Goal: Transaction & Acquisition: Purchase product/service

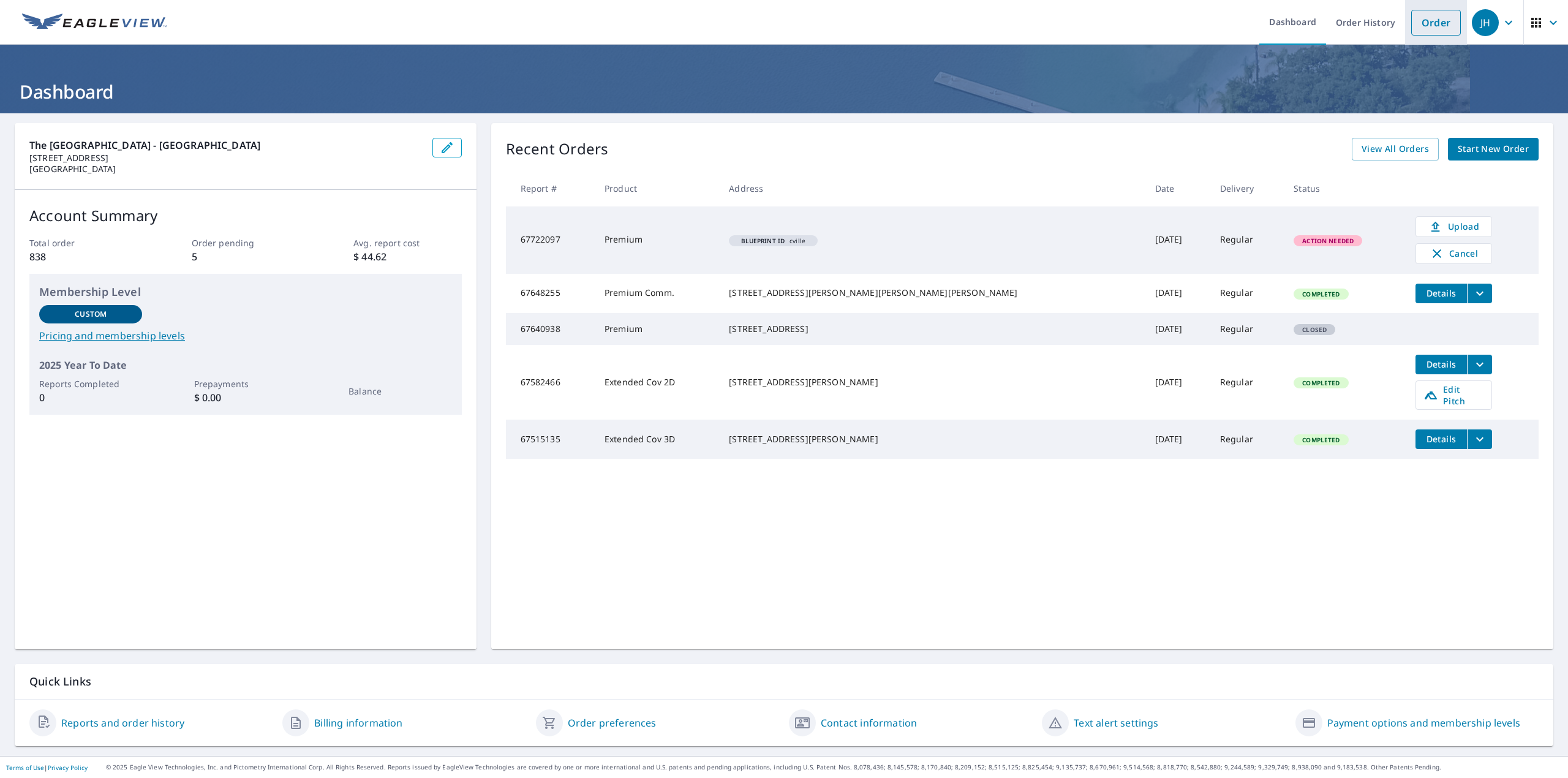
click at [1417, 26] on link "Order" at bounding box center [1435, 23] width 49 height 26
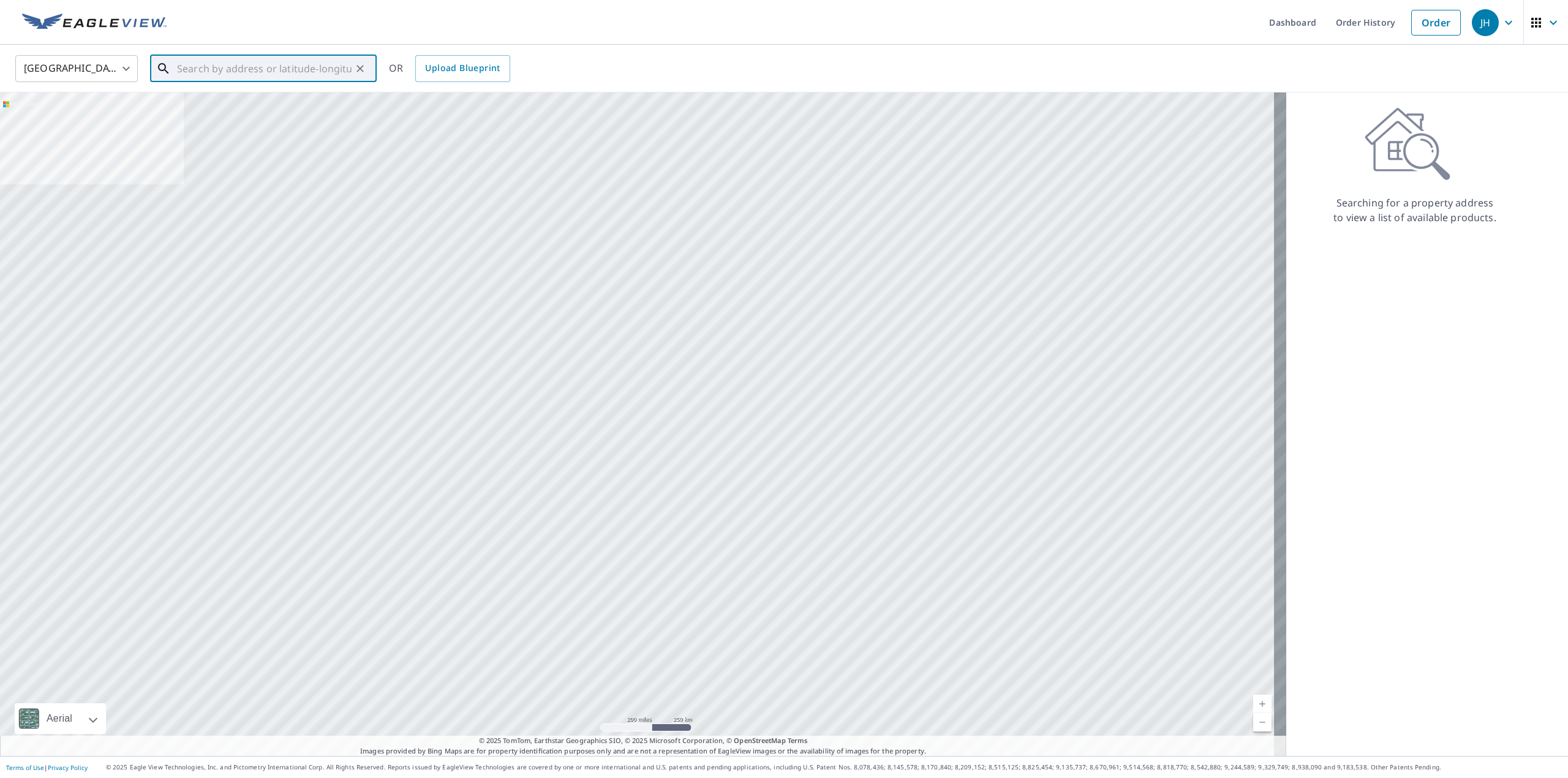
click at [177, 69] on input "text" at bounding box center [264, 68] width 175 height 34
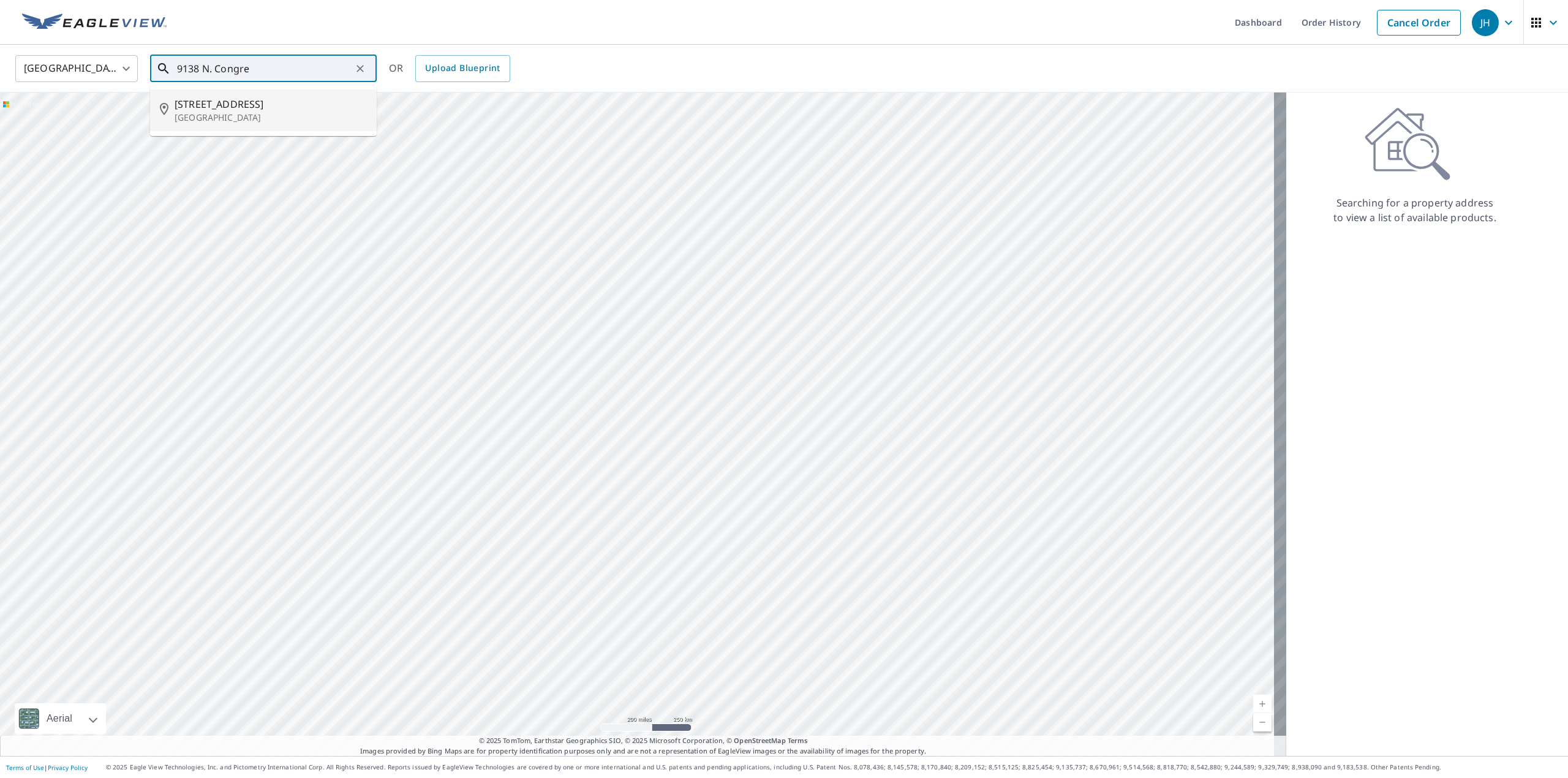
click at [224, 108] on span "[STREET_ADDRESS]" at bounding box center [271, 104] width 192 height 14
type input "[STREET_ADDRESS]"
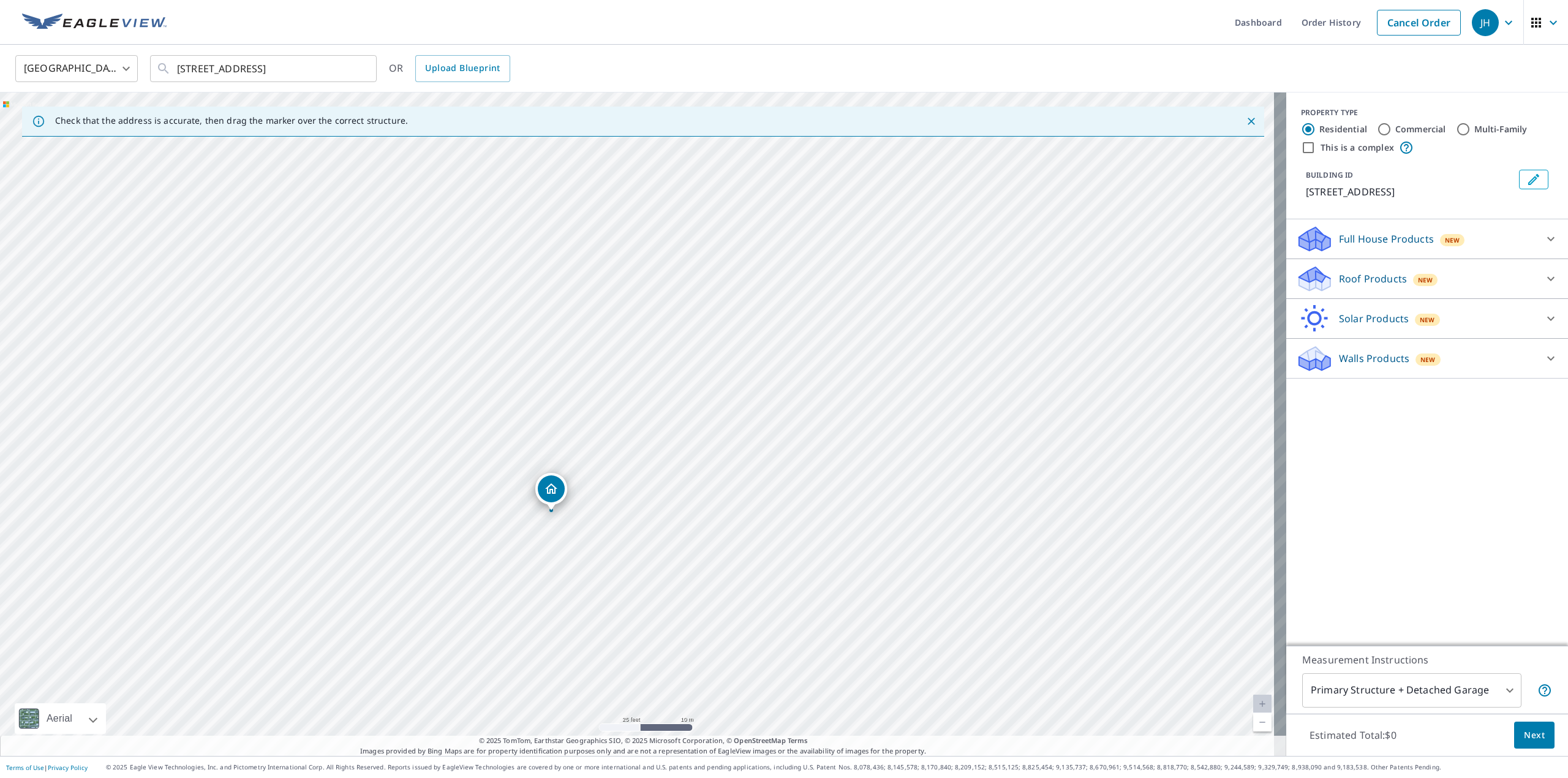
click at [551, 489] on icon "Dropped pin, building 1, Residential property, 9138 N Congress St New Market, V…" at bounding box center [551, 488] width 14 height 14
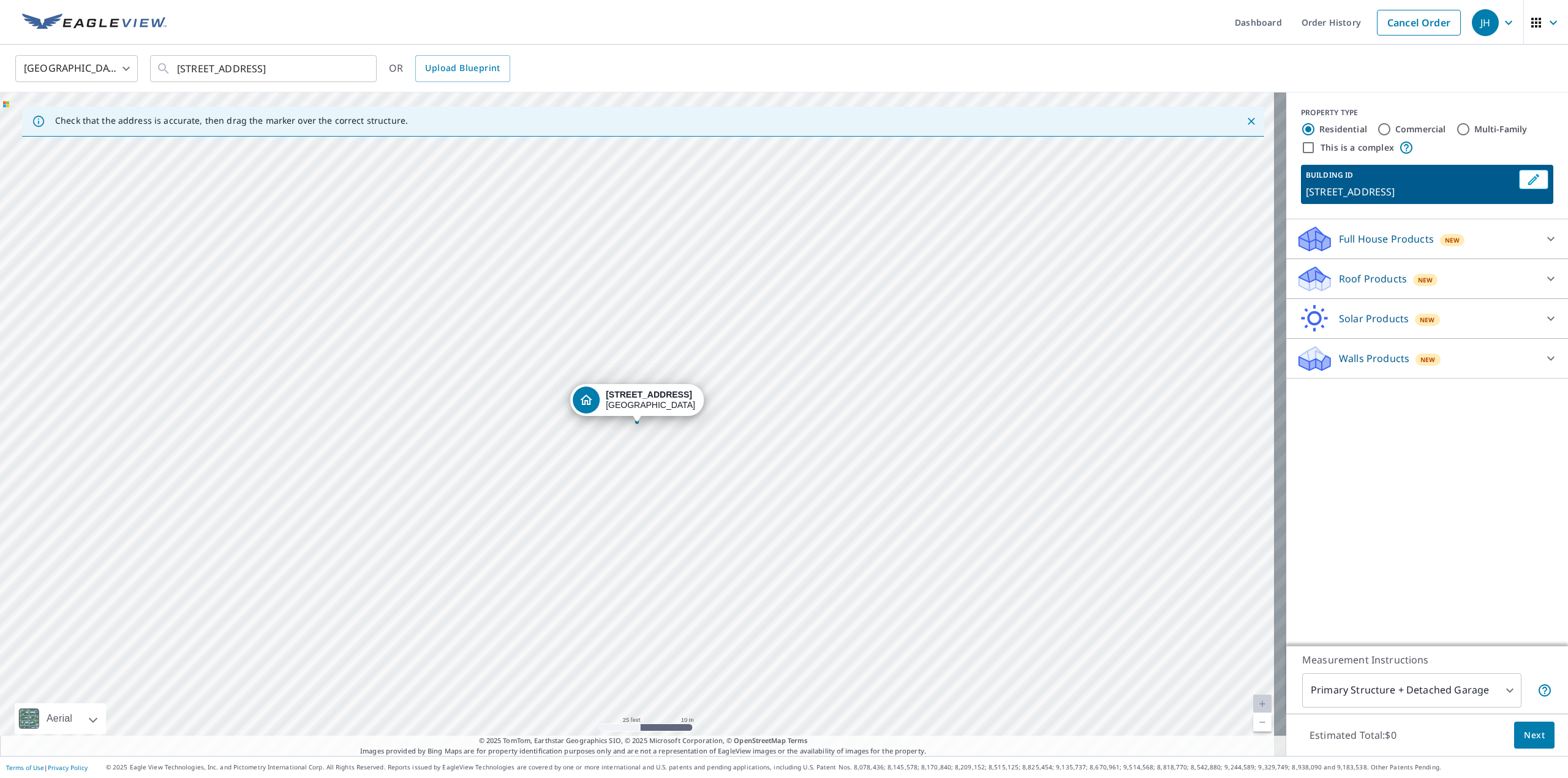
click at [1296, 272] on icon at bounding box center [1313, 279] width 37 height 29
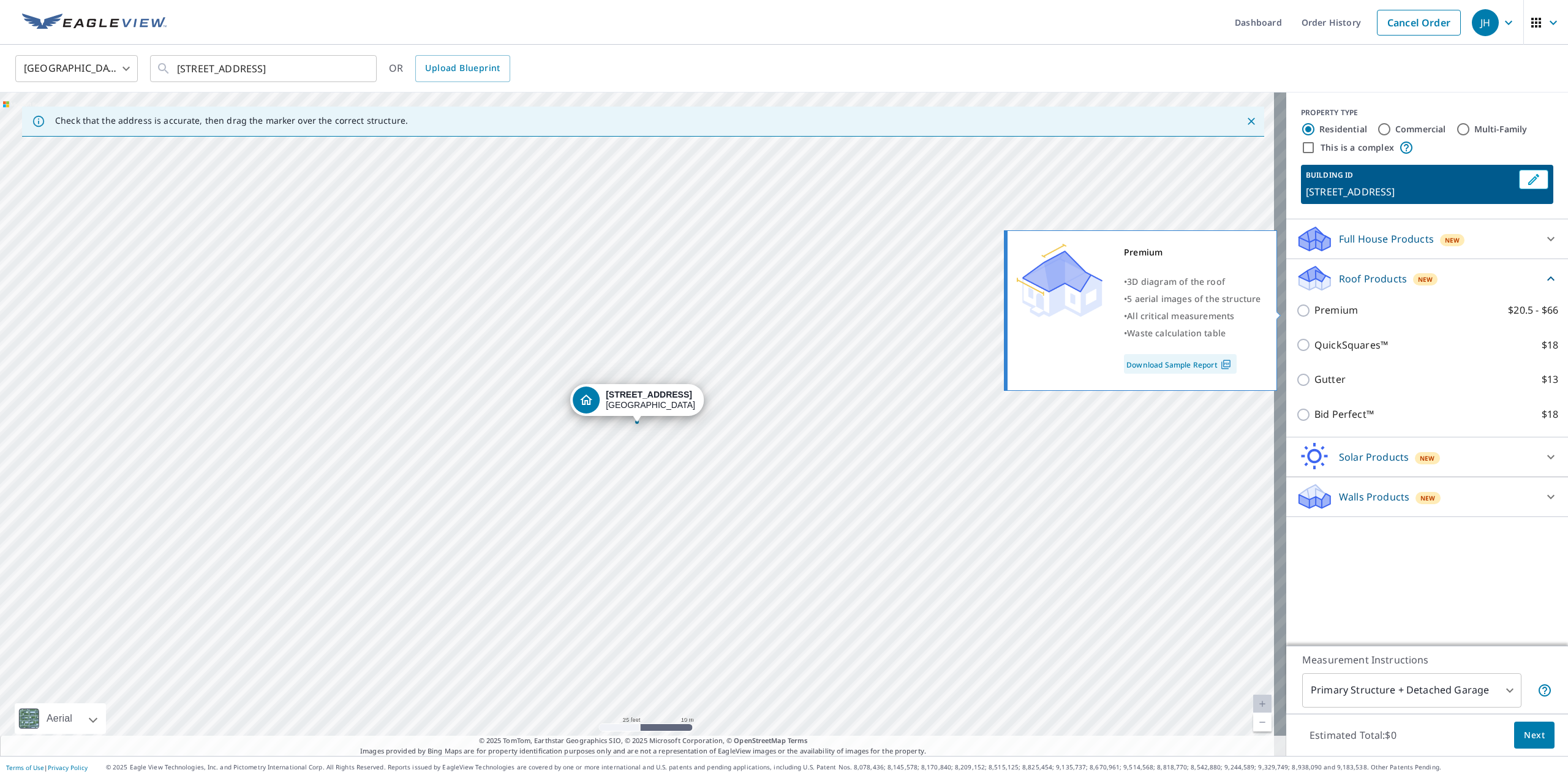
click at [1296, 314] on input "Premium $20.5 - $66" at bounding box center [1305, 310] width 19 height 14
checkbox input "true"
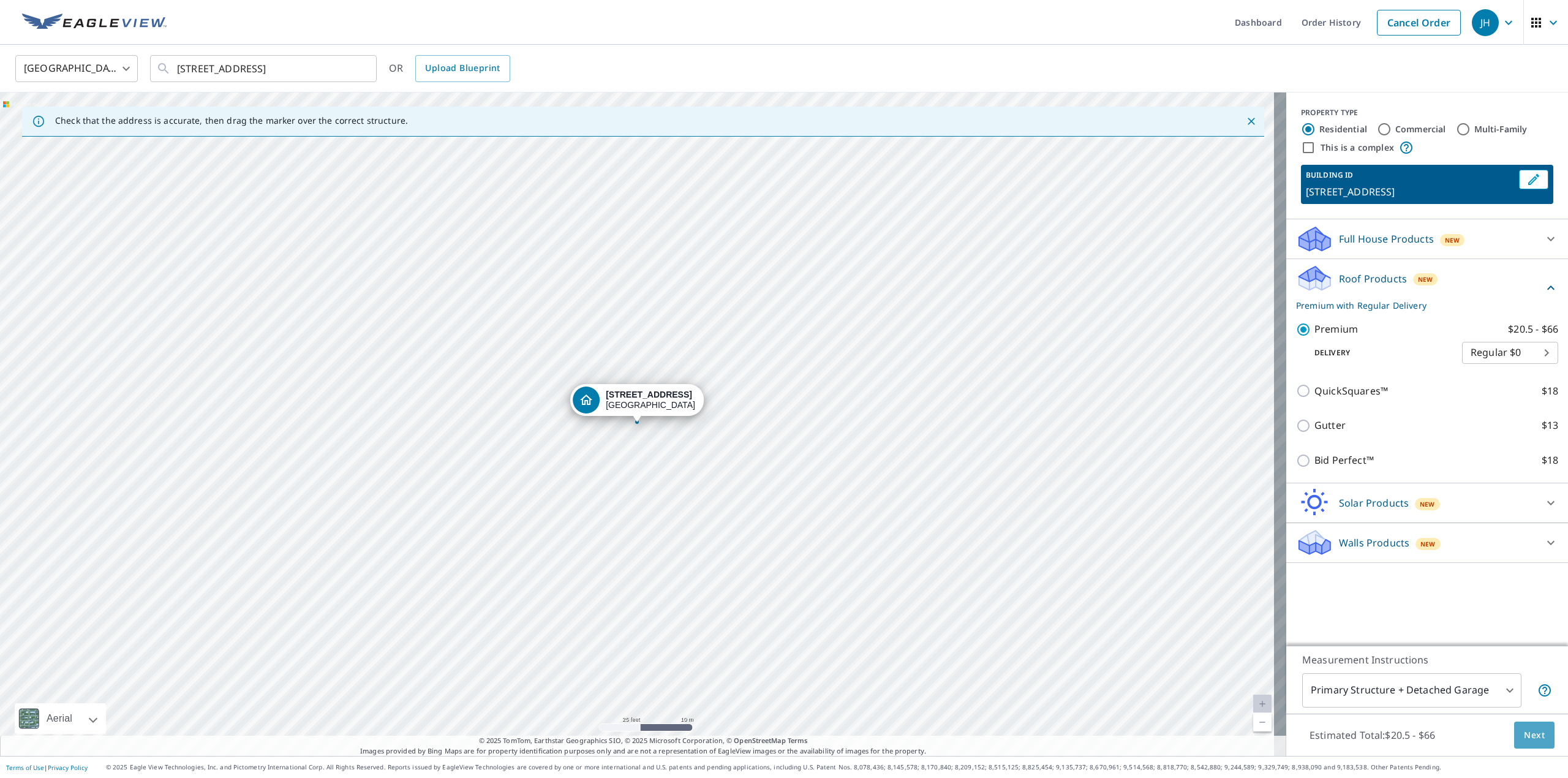
click at [1514, 725] on button "Next" at bounding box center [1533, 735] width 40 height 27
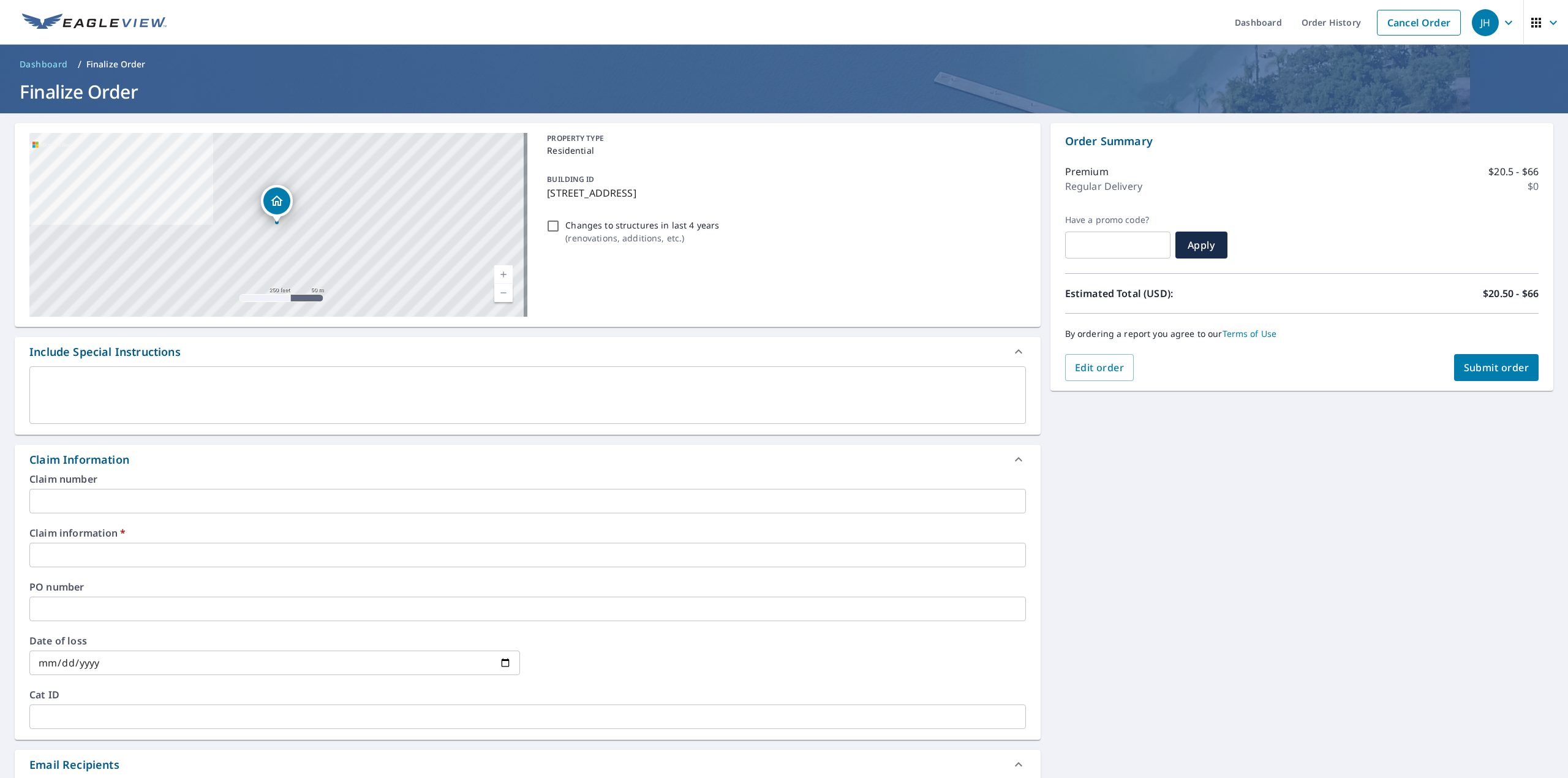
drag, startPoint x: 542, startPoint y: 189, endPoint x: 718, endPoint y: 204, distance: 176.6
click at [740, 194] on p "[STREET_ADDRESS]" at bounding box center [783, 192] width 473 height 14
checkbox input "true"
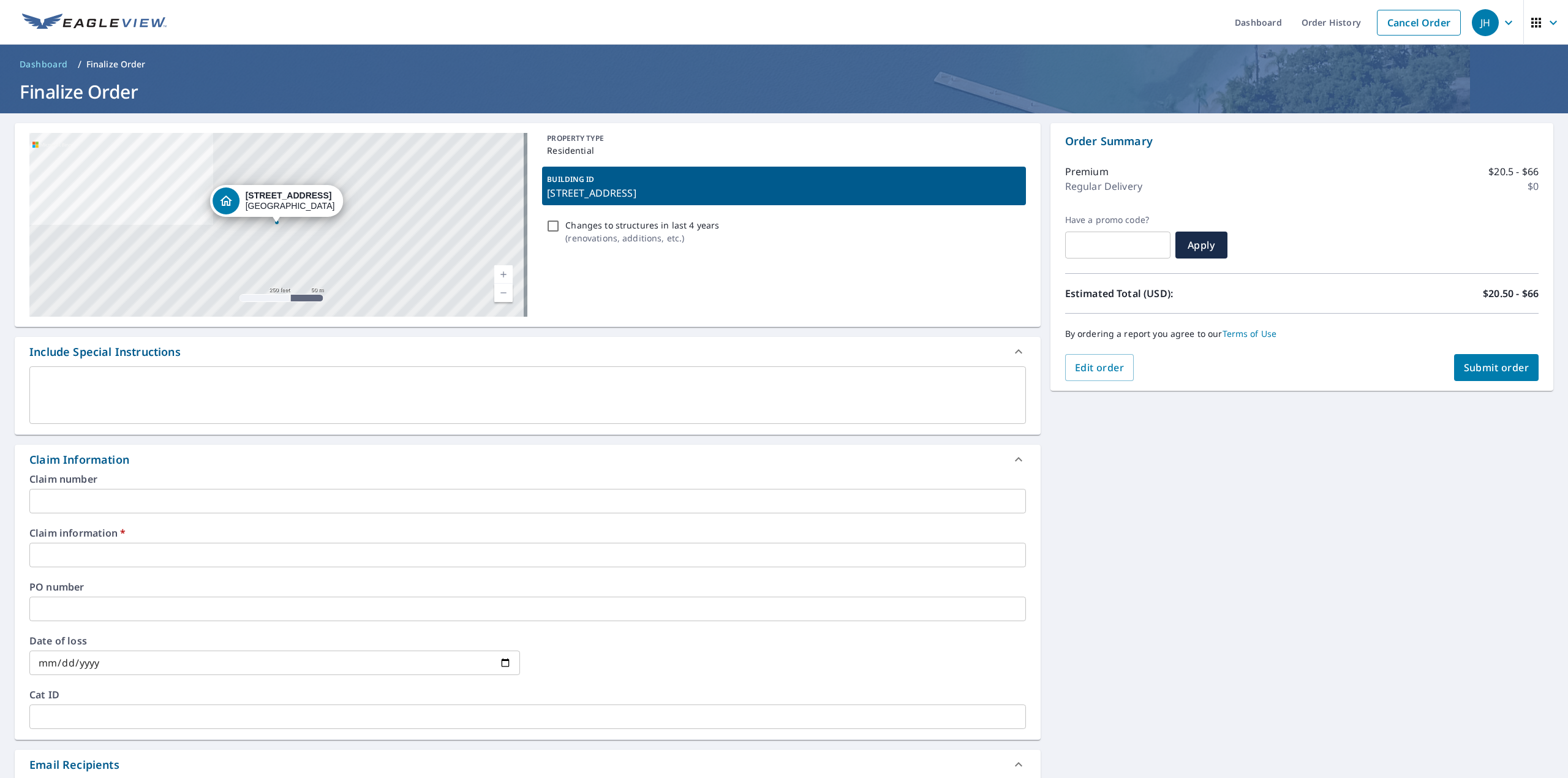
copy p "[STREET_ADDRESS]"
click at [59, 375] on div "x ​" at bounding box center [528, 395] width 996 height 58
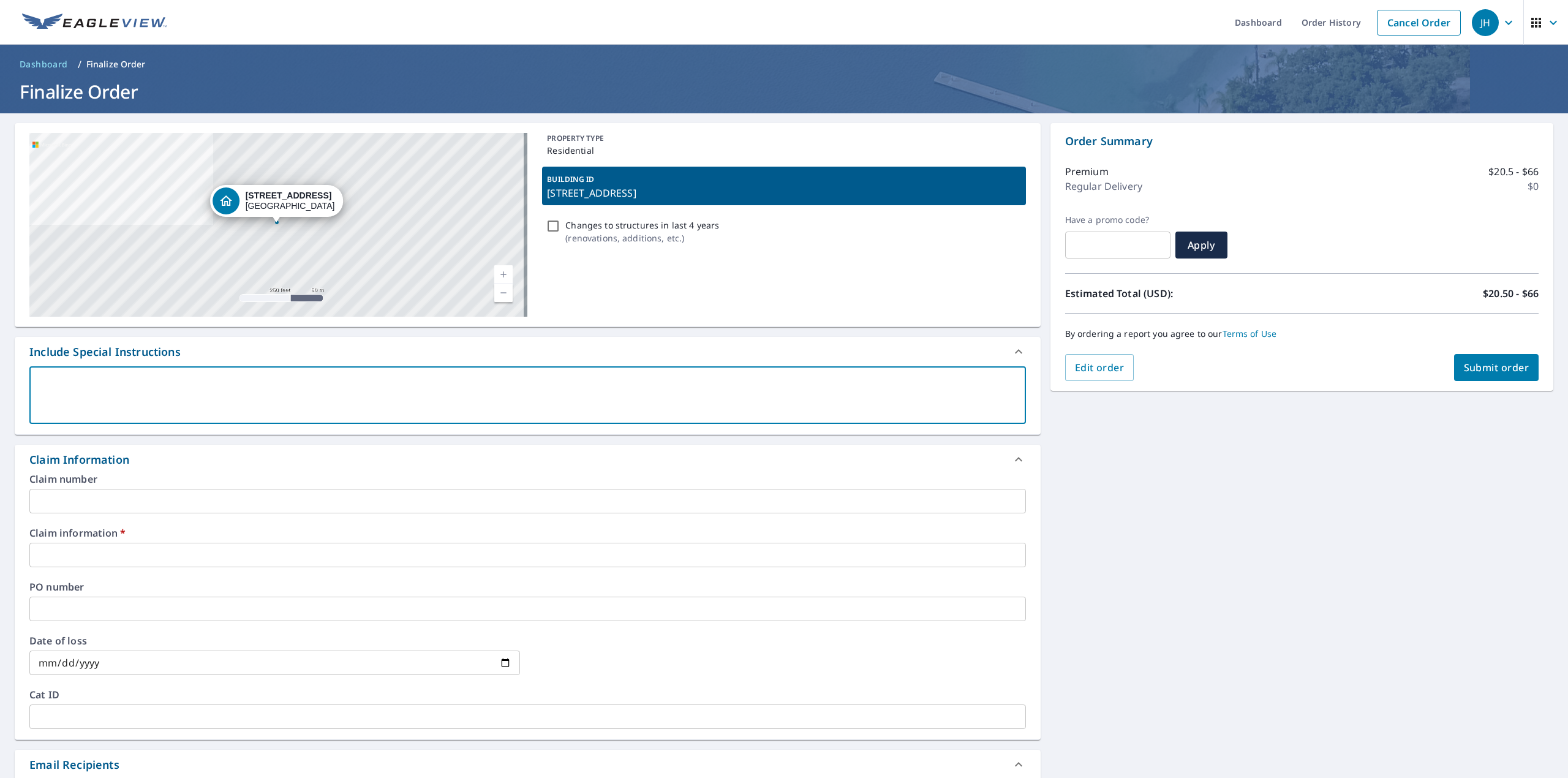
paste textarea "[STREET_ADDRESS]"
type textarea "[STREET_ADDRESS]"
type textarea "x"
checkbox input "true"
type textarea "[STREET_ADDRESS]"
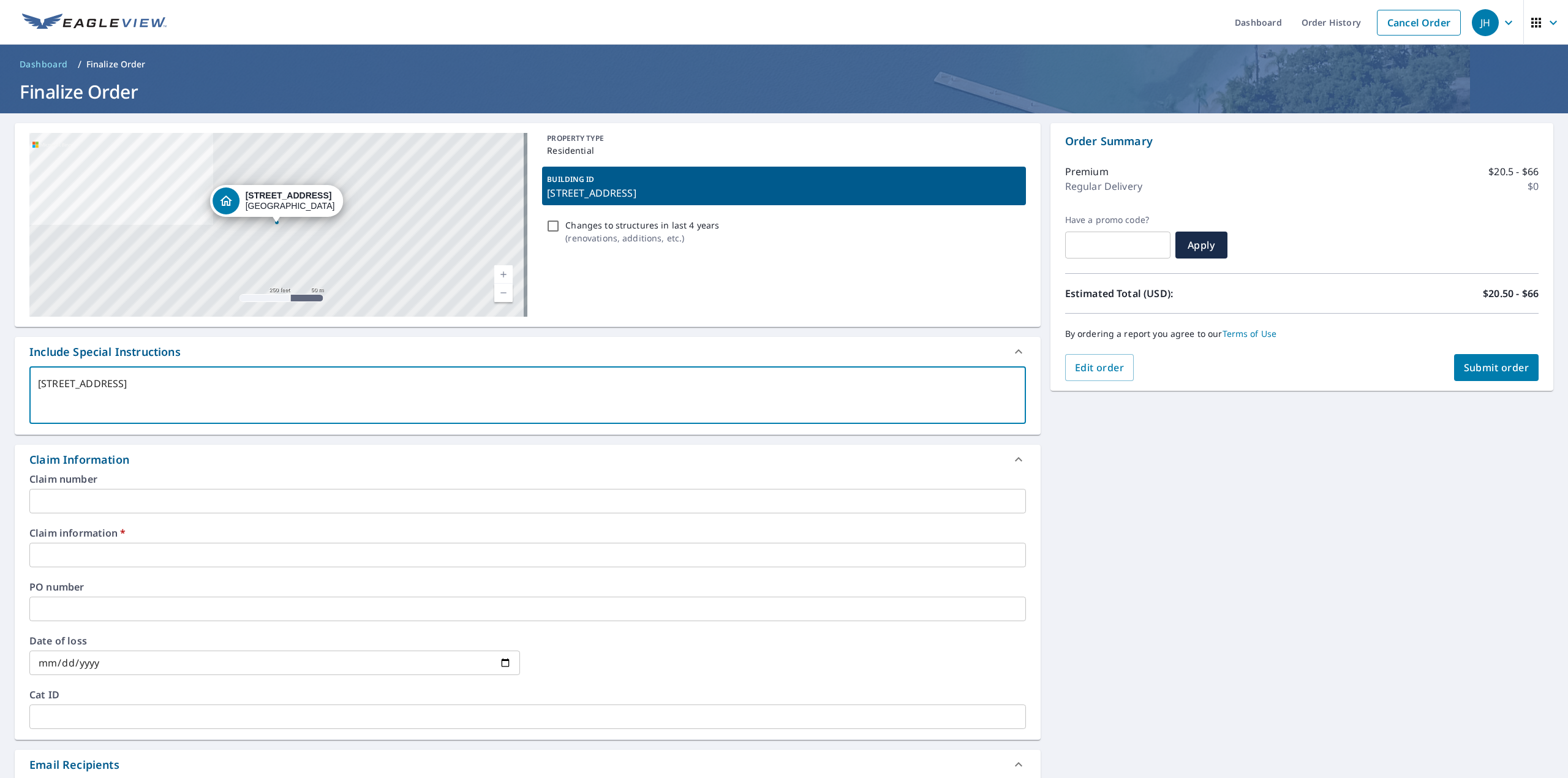
type textarea "x"
click at [65, 501] on input "text" at bounding box center [528, 501] width 996 height 25
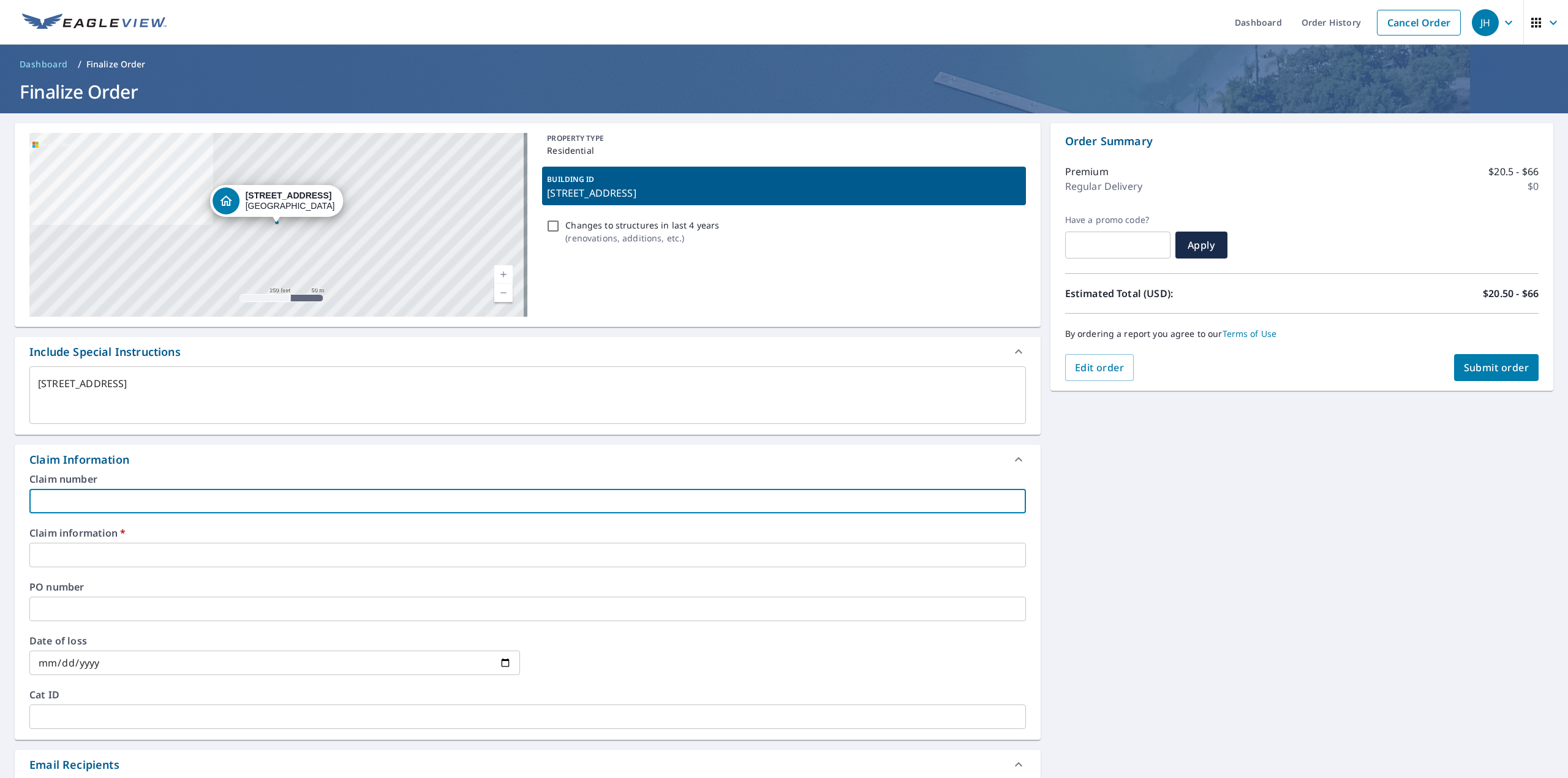
type input "[PERSON_NAME]"
type textarea "x"
checkbox input "true"
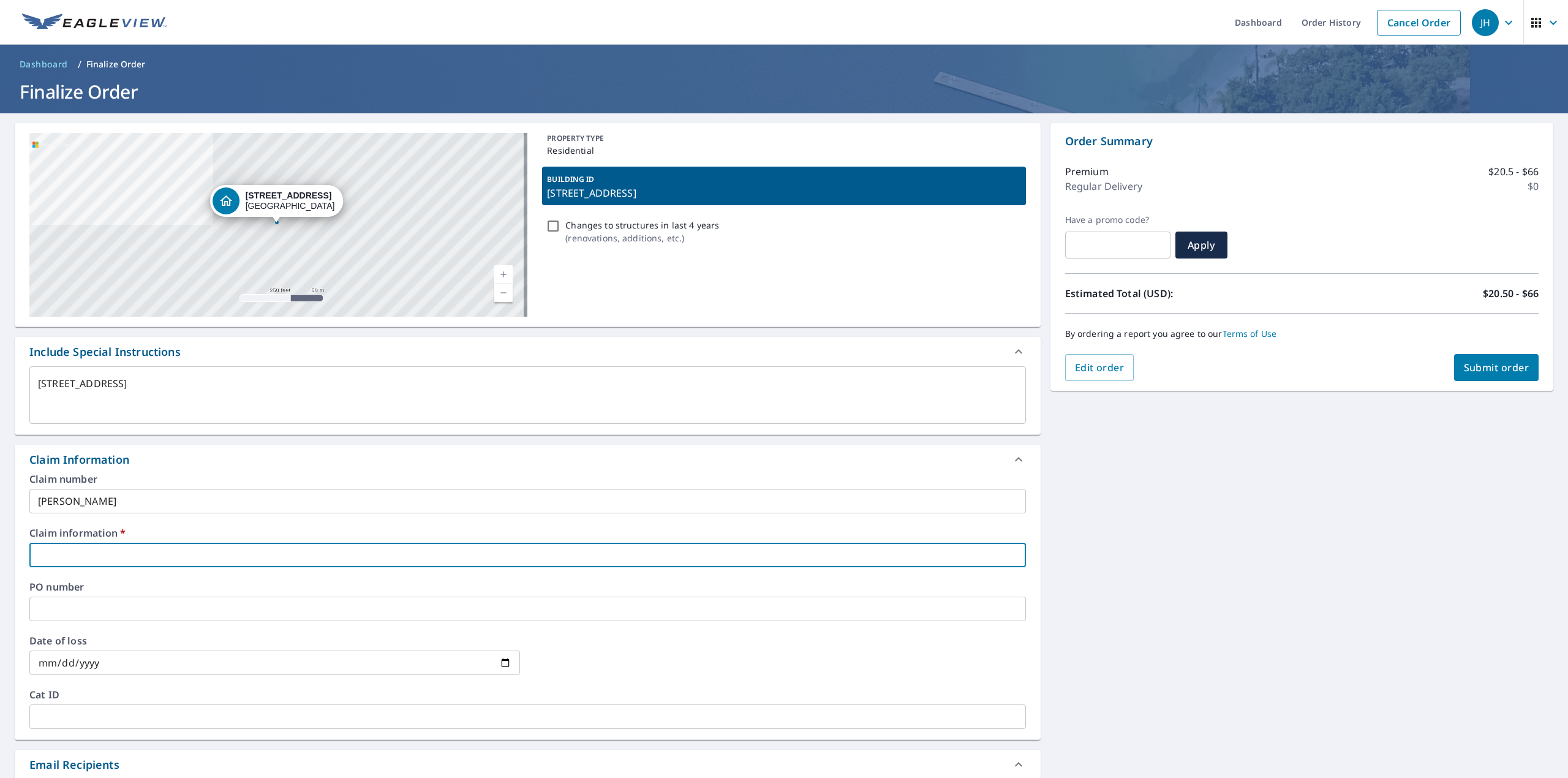
click at [94, 554] on input "text" at bounding box center [528, 554] width 996 height 25
type input "[PERSON_NAME] Roofing"
type textarea "x"
checkbox input "true"
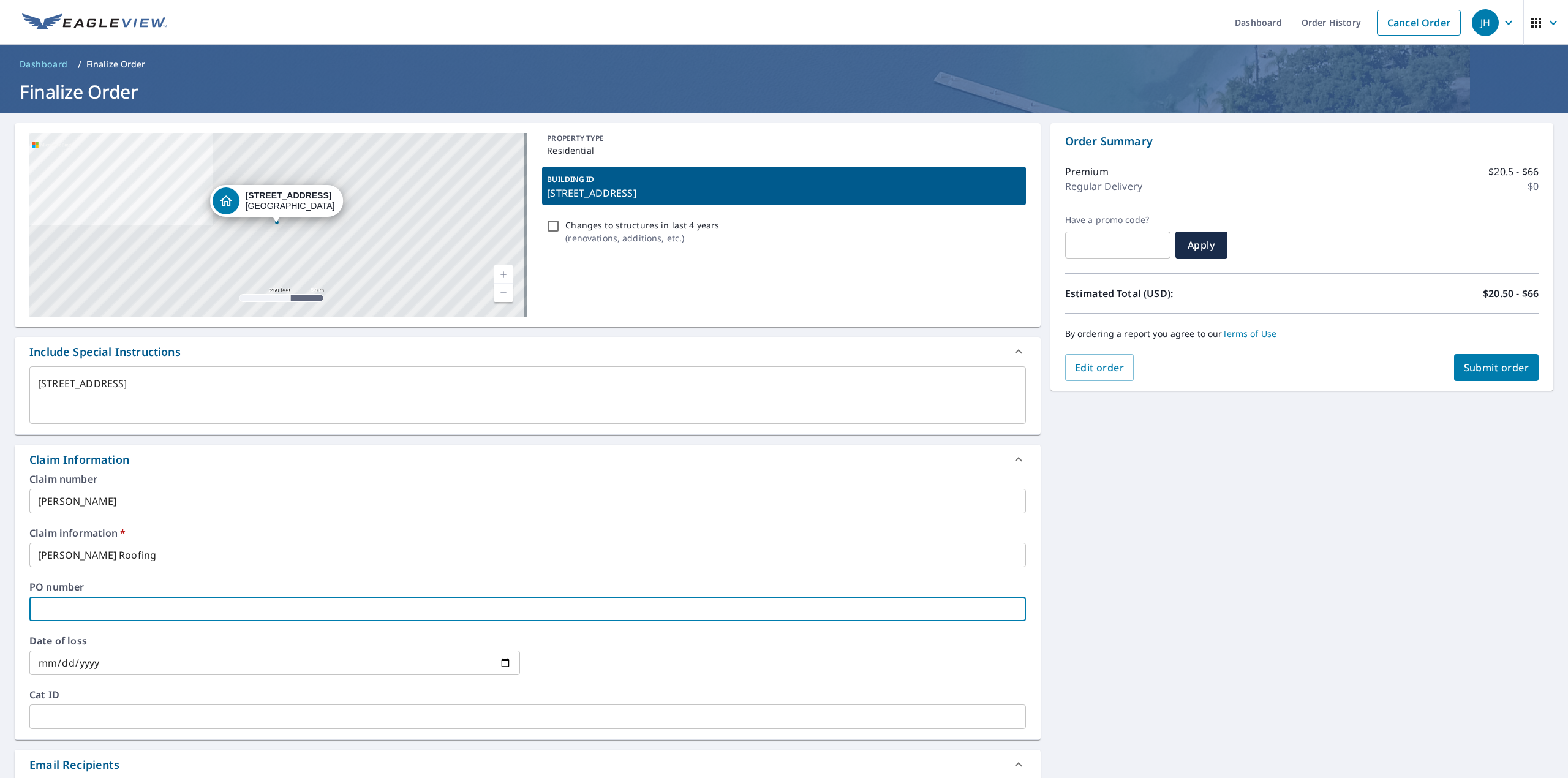
click at [130, 603] on input "text" at bounding box center [528, 609] width 996 height 25
paste input "[STREET_ADDRESS]"
type textarea "x"
type input "[STREET_ADDRESS]"
checkbox input "true"
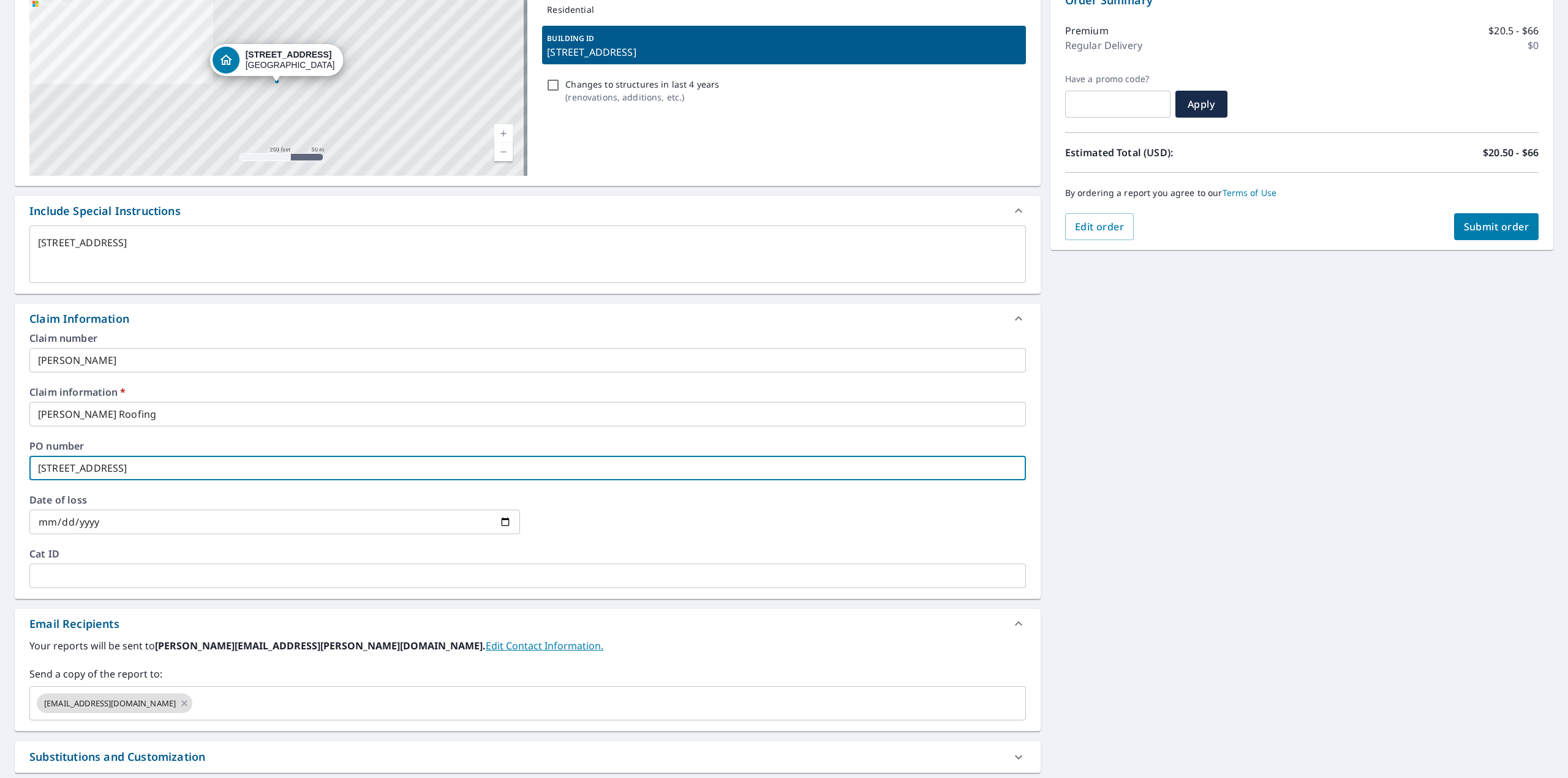
scroll to position [163, 0]
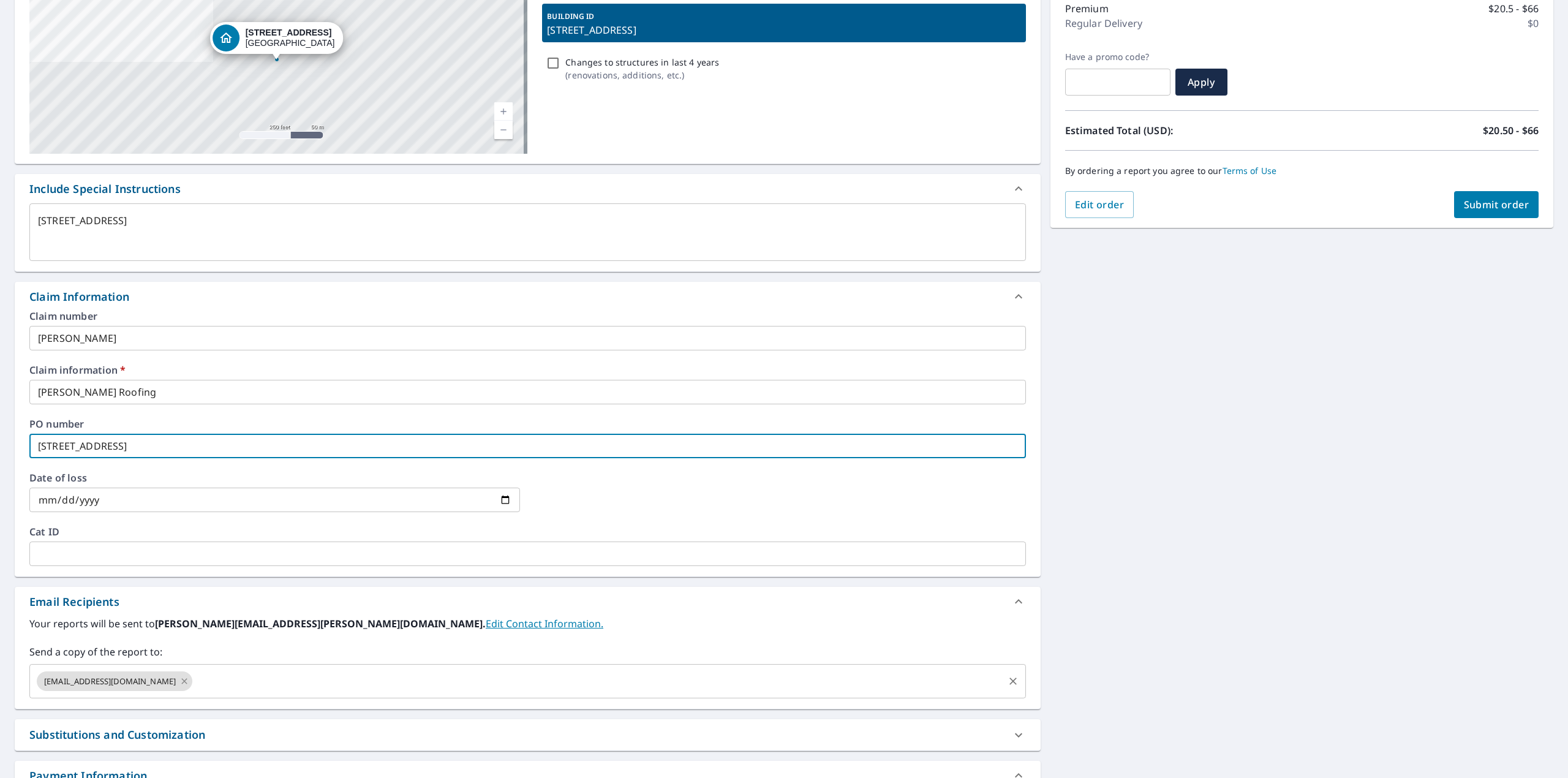
click at [182, 681] on icon at bounding box center [185, 680] width 5 height 5
type textarea "x"
checkbox input "true"
type input "[STREET_ADDRESS]"
click at [157, 681] on input "text" at bounding box center [518, 680] width 967 height 23
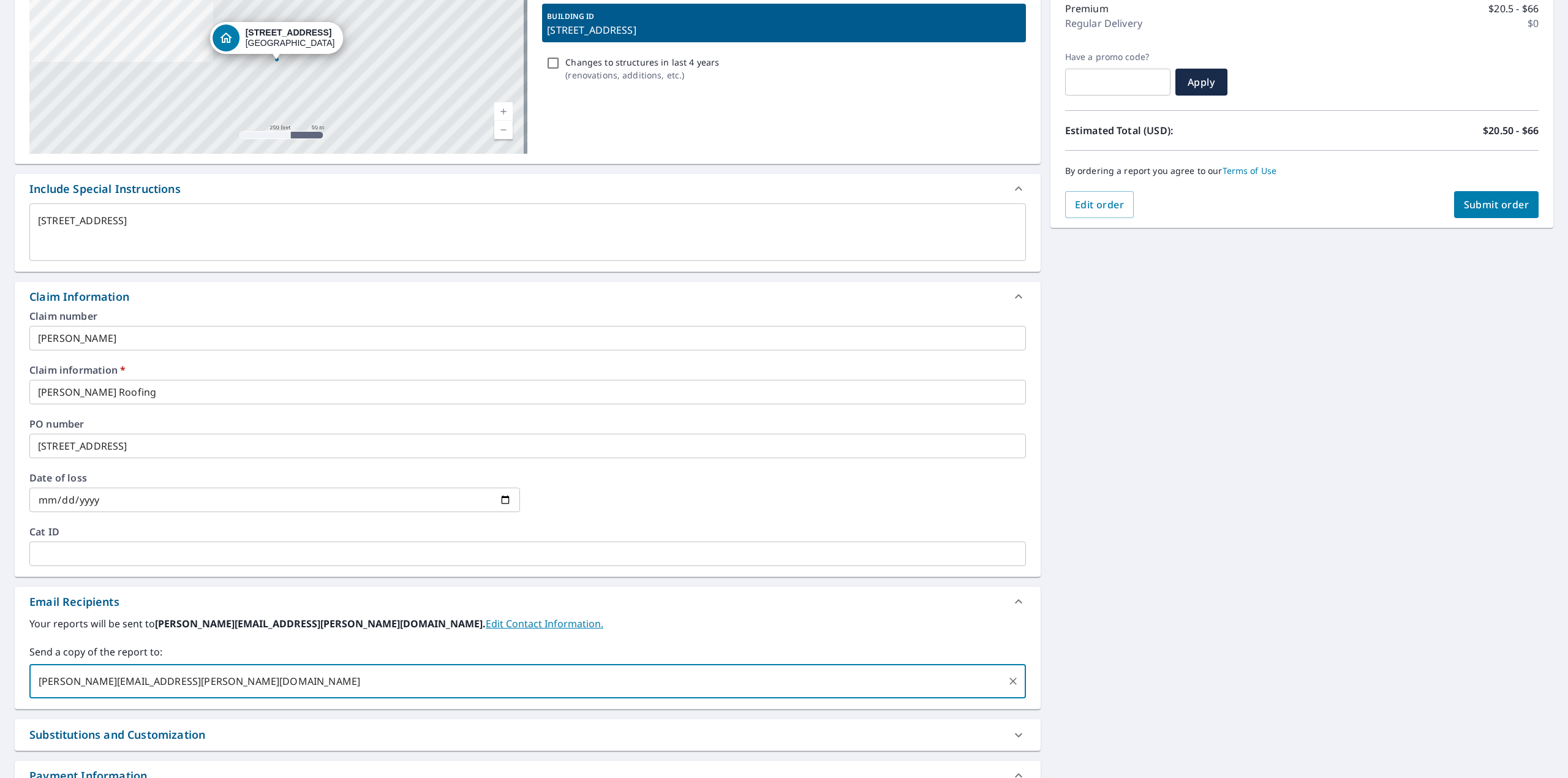
click at [294, 691] on input "[PERSON_NAME][EMAIL_ADDRESS][PERSON_NAME][DOMAIN_NAME]" at bounding box center [518, 680] width 967 height 23
type input "[PERSON_NAME][EMAIL_ADDRESS][PERSON_NAME][DOMAIN_NAME]"
type textarea "x"
checkbox input "true"
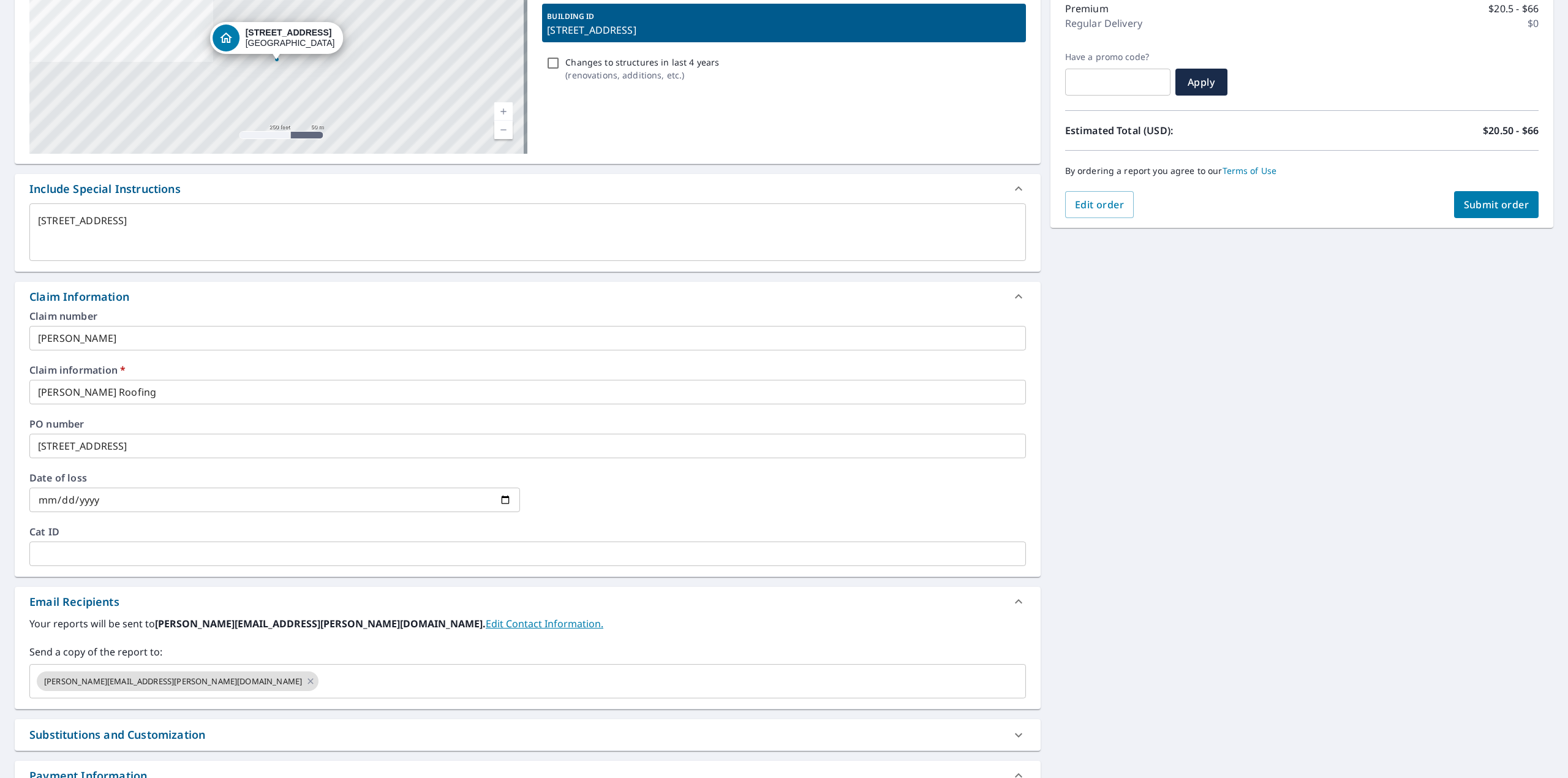
drag, startPoint x: 1371, startPoint y: 518, endPoint x: 1345, endPoint y: 412, distance: 109.1
click at [1353, 501] on div "[STREET_ADDRESS] Aerial Road A standard road map Aerial A detailed look from ab…" at bounding box center [784, 399] width 1568 height 898
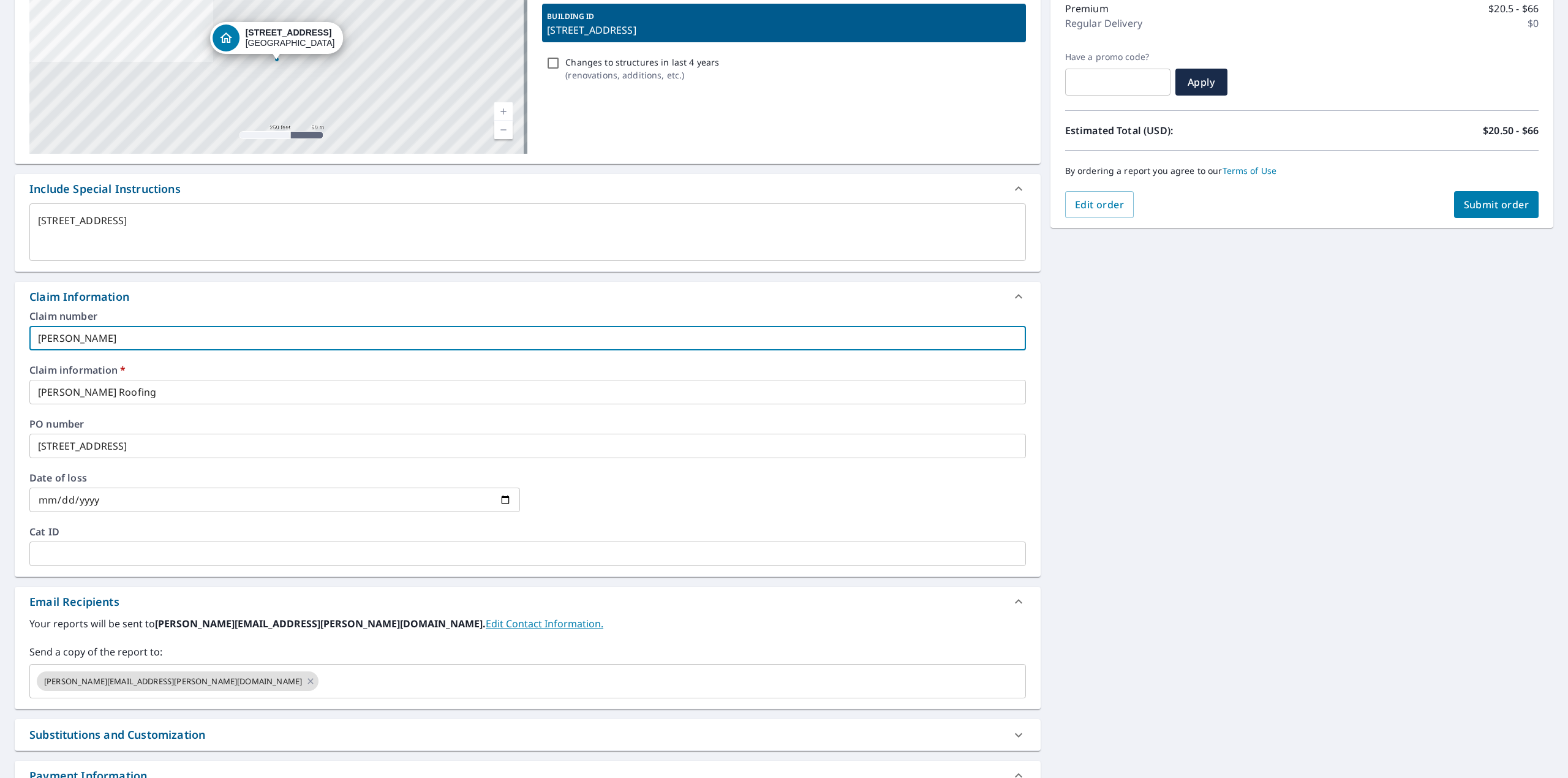
click at [106, 335] on input "[PERSON_NAME]" at bounding box center [528, 338] width 996 height 25
type textarea "x"
type input "Senge"
checkbox input "true"
type textarea "x"
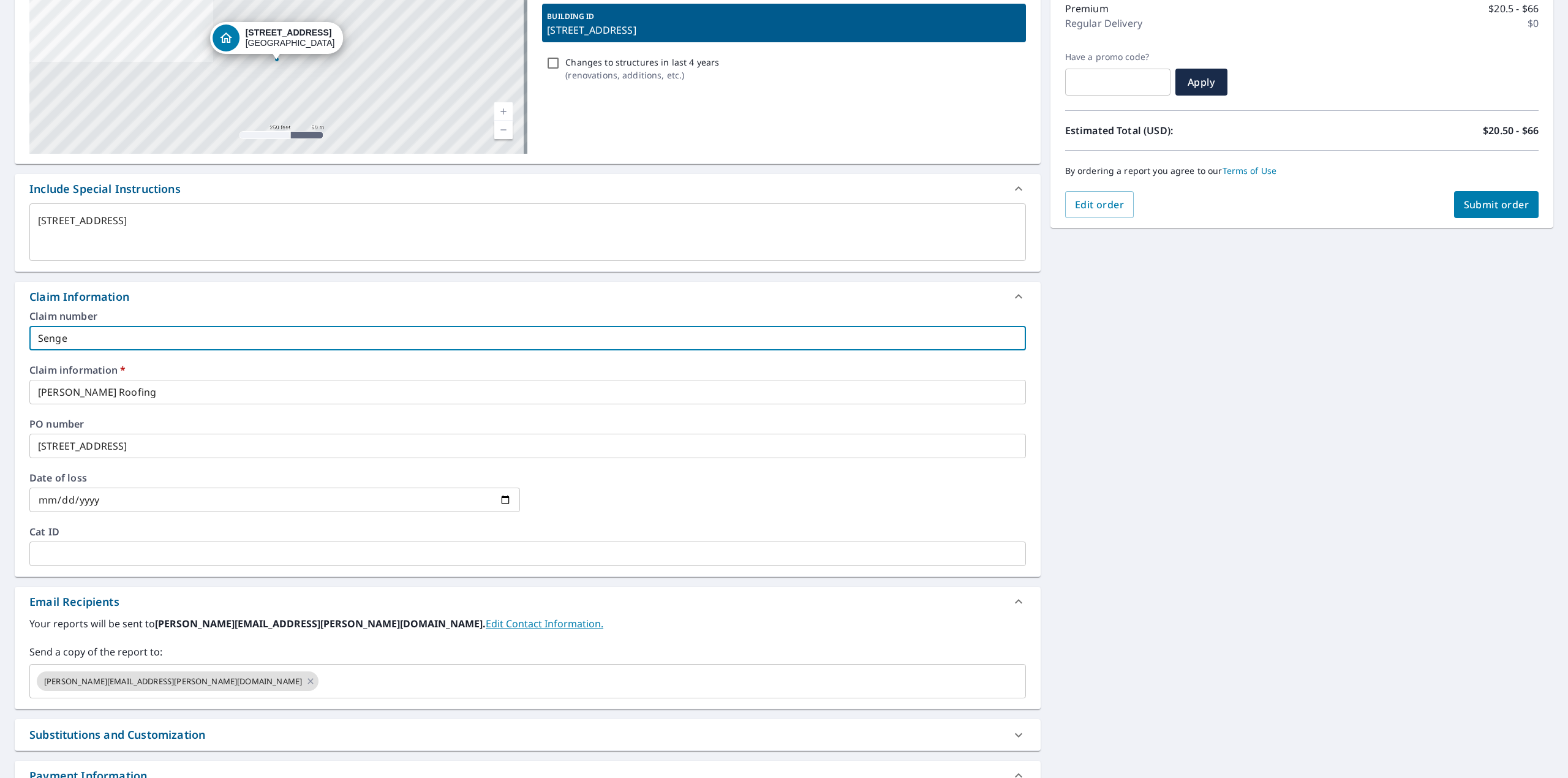
type input "Seng"
checkbox input "true"
type textarea "x"
type input "Sen"
checkbox input "true"
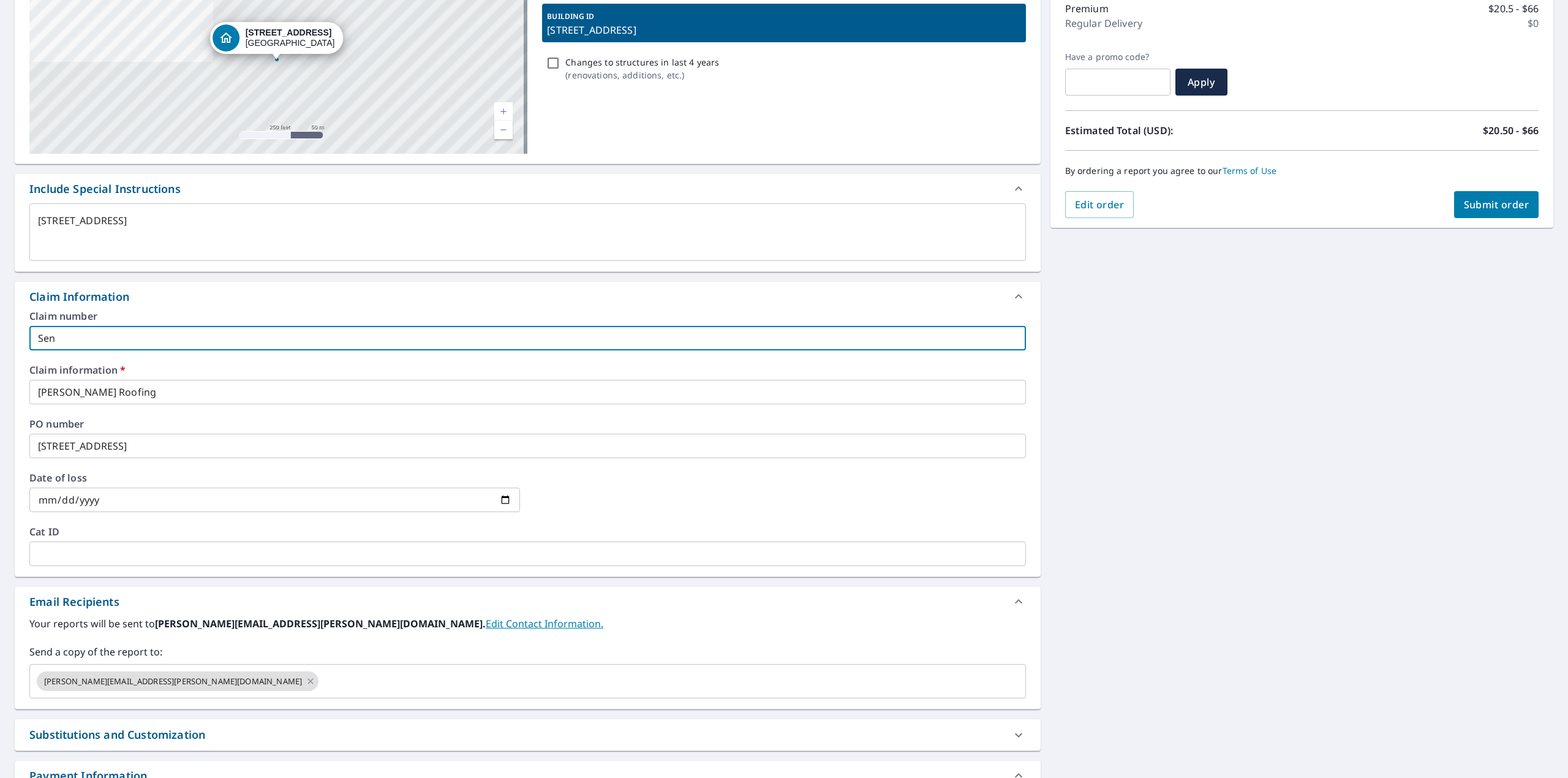
type textarea "x"
type input "Se"
checkbox input "true"
type textarea "x"
type input "S"
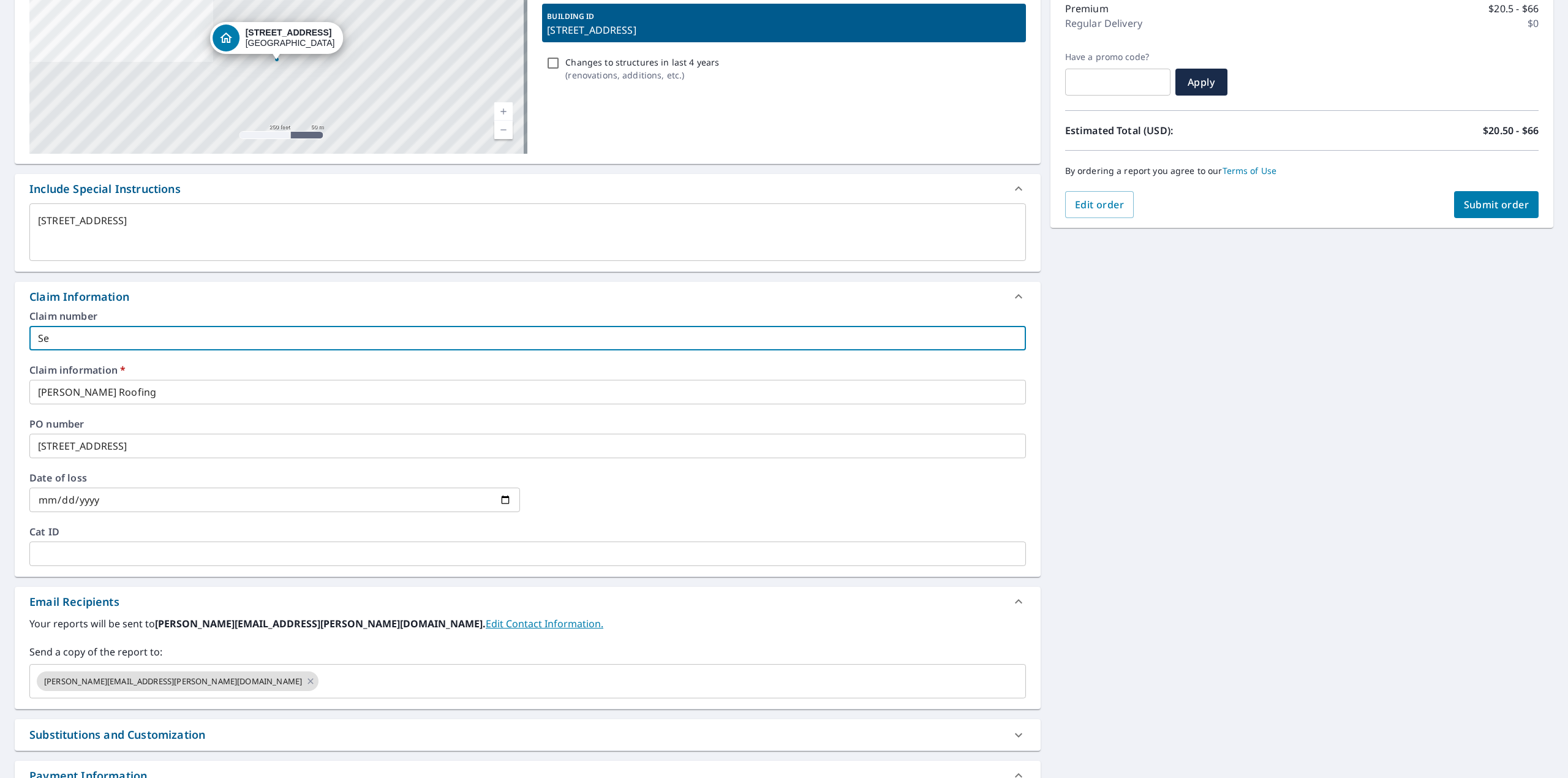
checkbox input "true"
type textarea "x"
checkbox input "true"
type textarea "x"
type input "C"
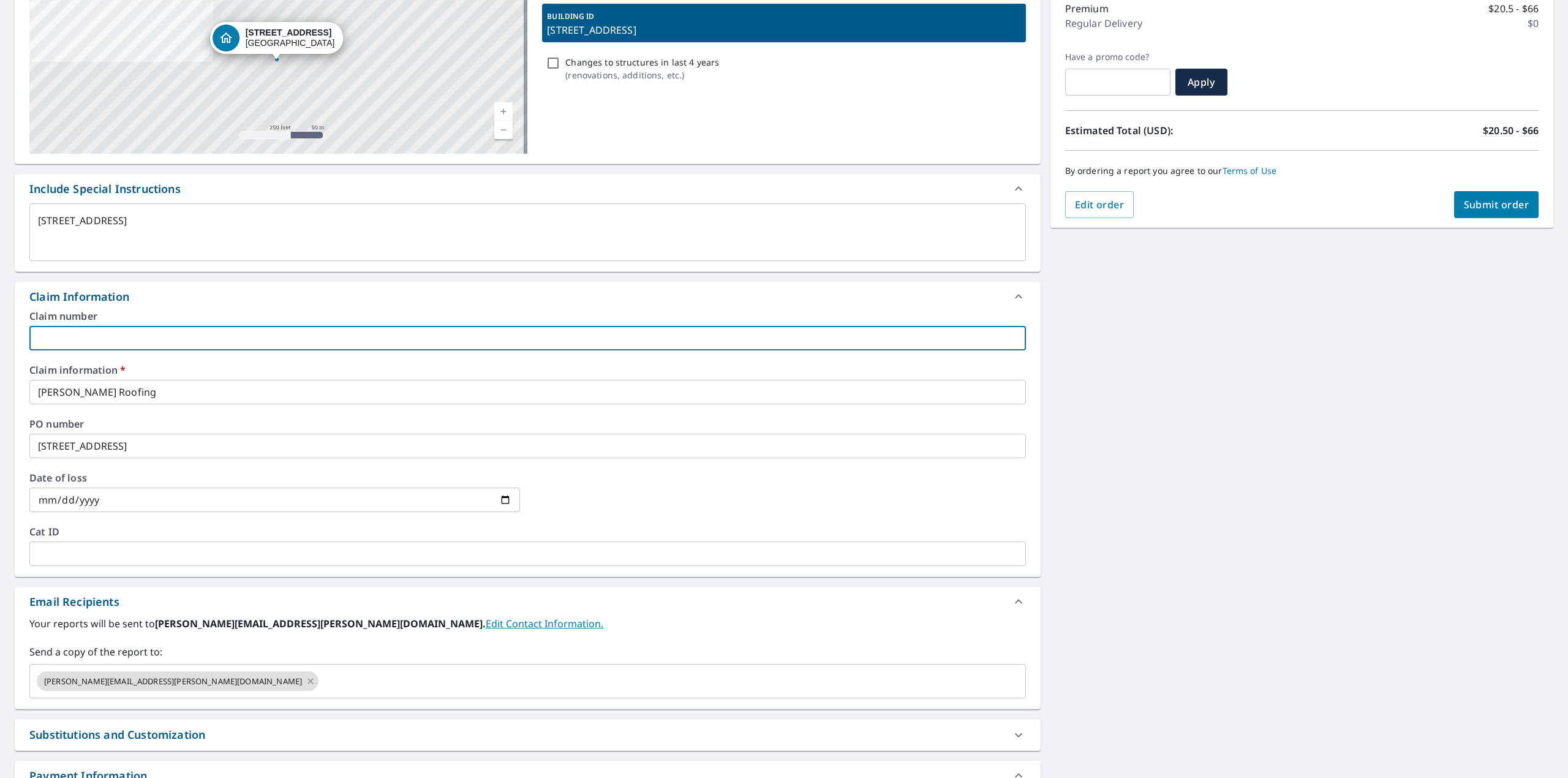
checkbox input "true"
type textarea "x"
type input "Cl"
checkbox input "true"
type textarea "x"
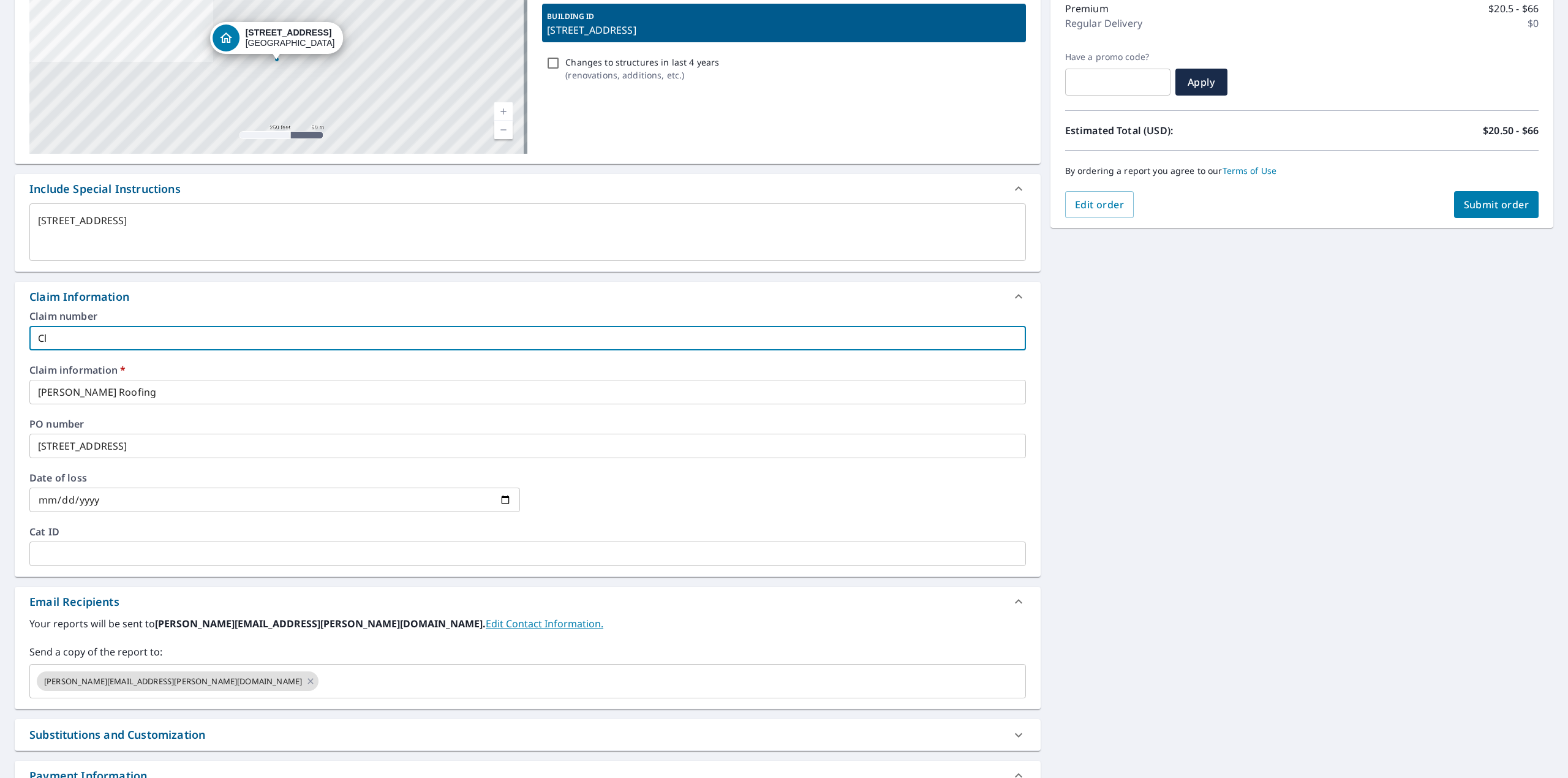
type input "Cli"
checkbox input "true"
type textarea "x"
type input "Clif"
checkbox input "true"
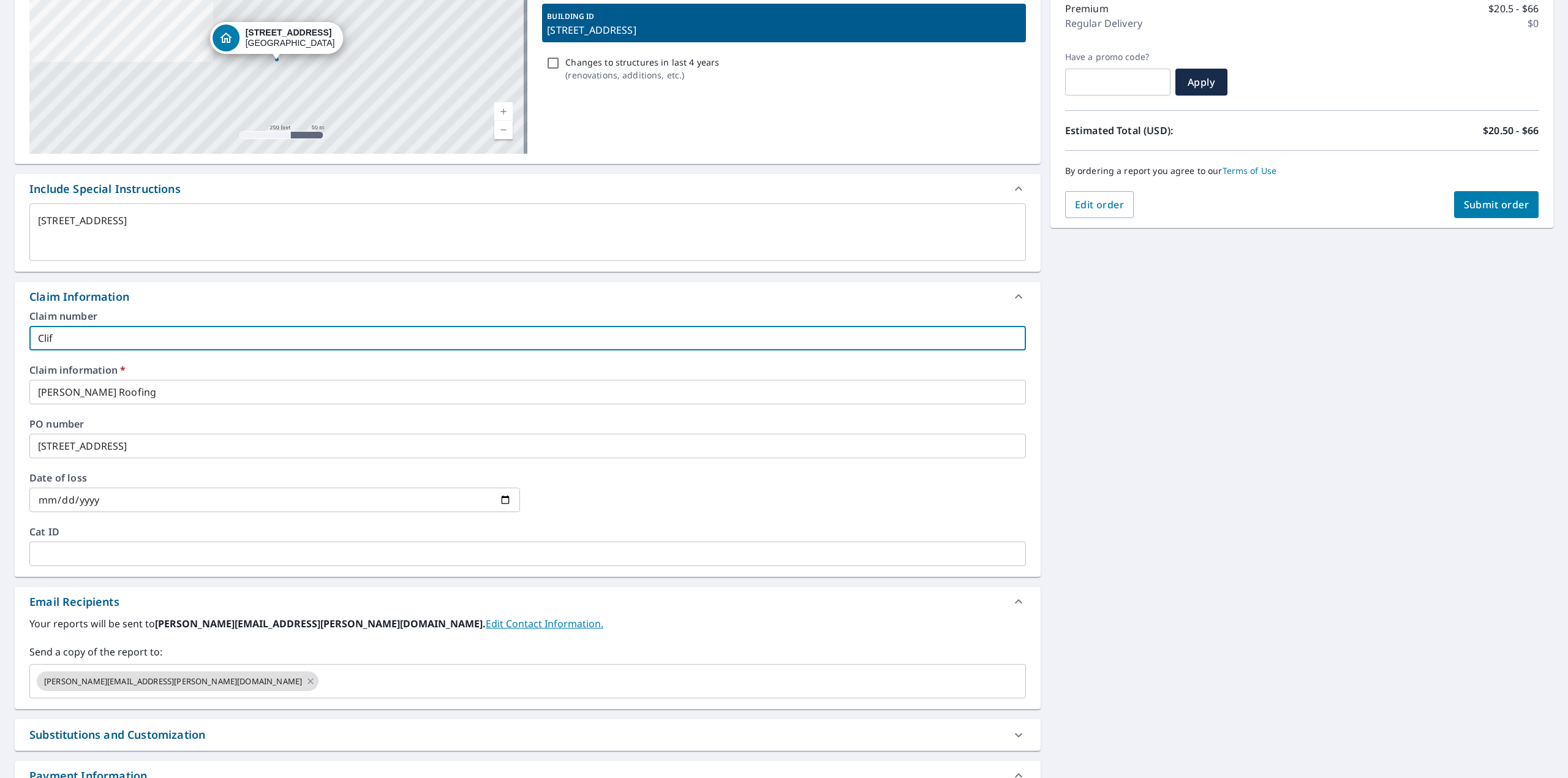
type textarea "x"
type input "Cliff"
checkbox input "true"
type textarea "x"
type input "[PERSON_NAME]"
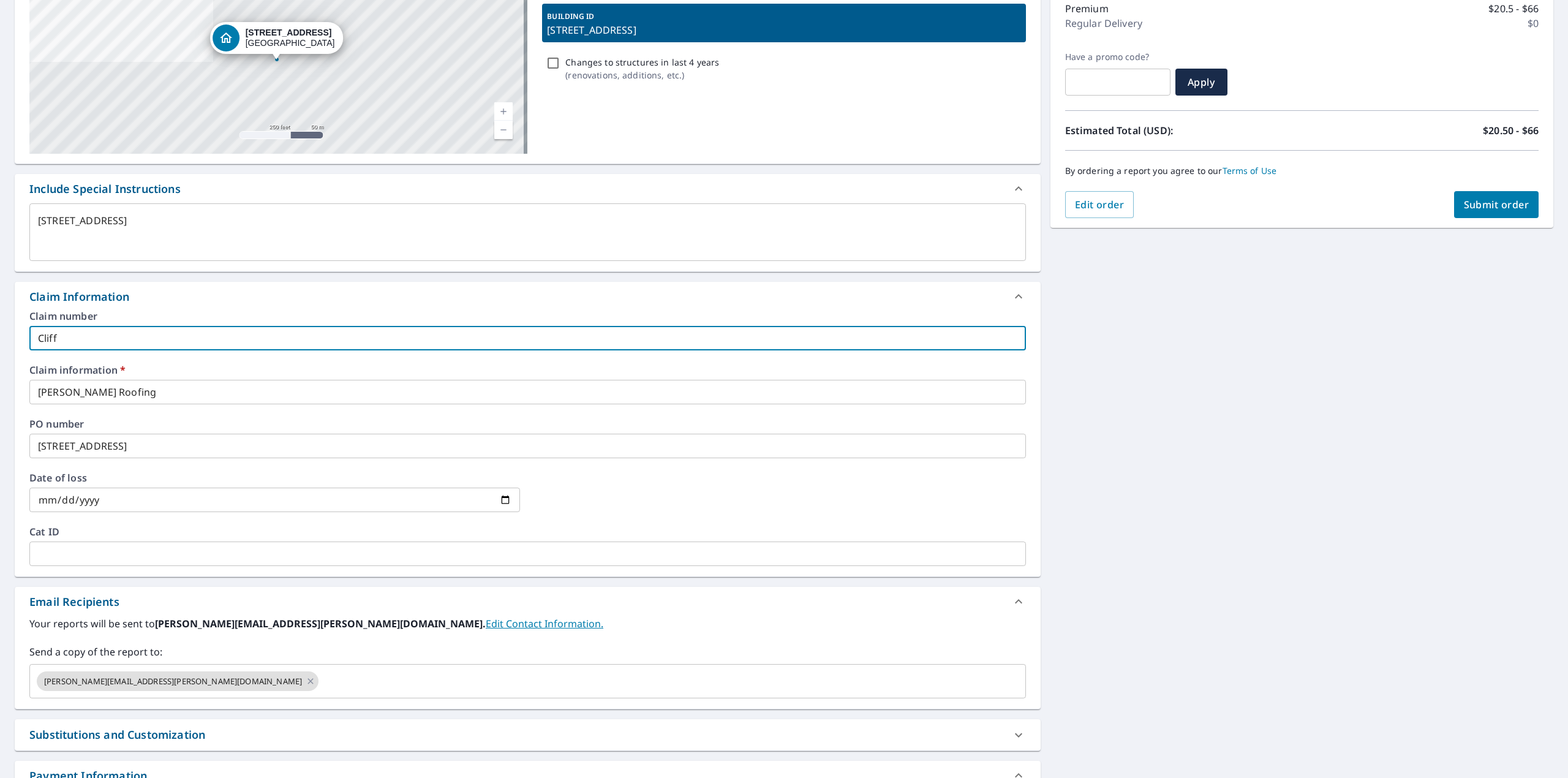
checkbox input "true"
type textarea "x"
type input "Cliffto"
checkbox input "true"
type textarea "x"
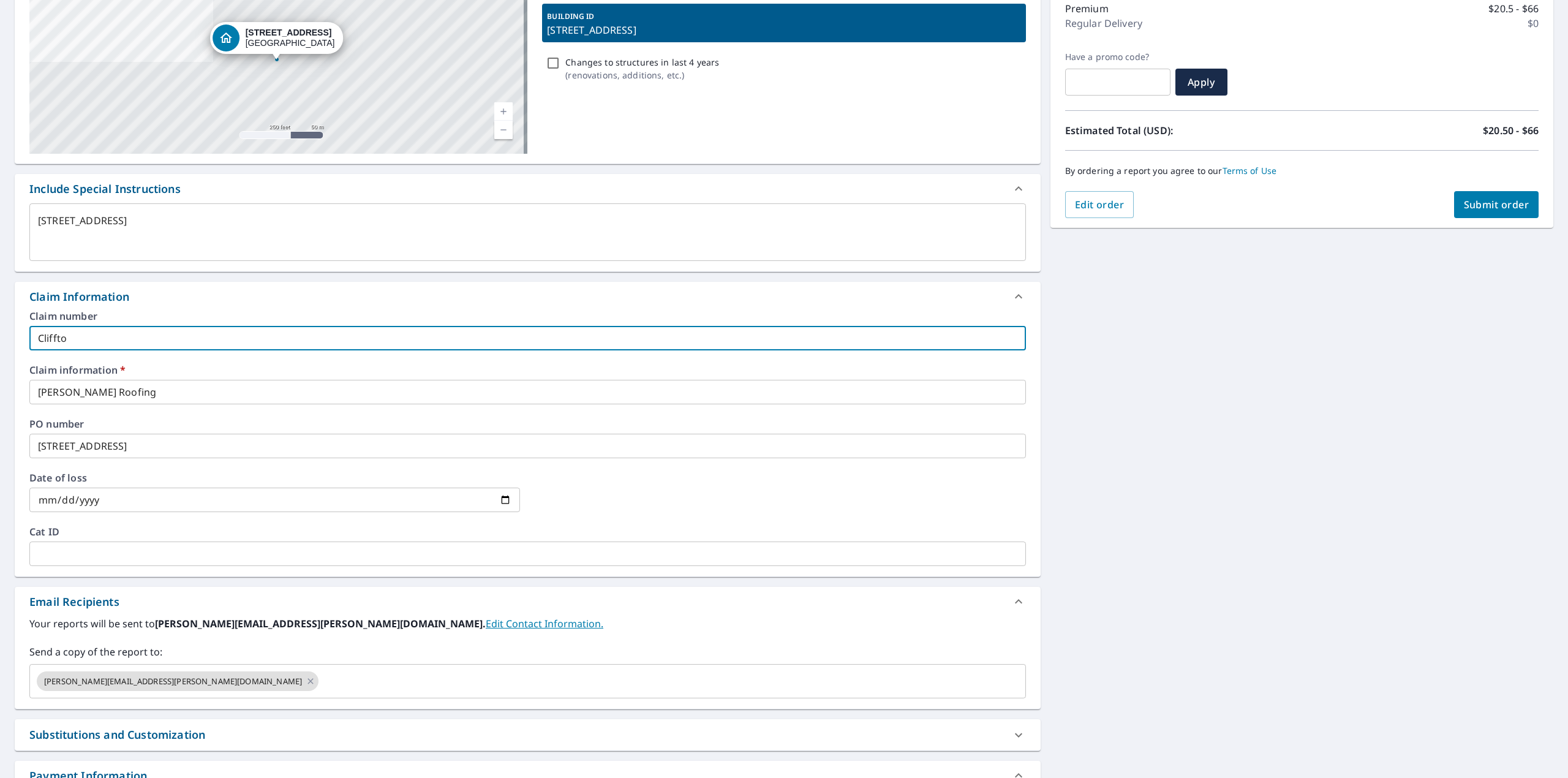
type input "[PERSON_NAME]"
checkbox input "true"
type input "[PERSON_NAME]"
click at [123, 400] on input "[PERSON_NAME] Roofing" at bounding box center [528, 392] width 996 height 25
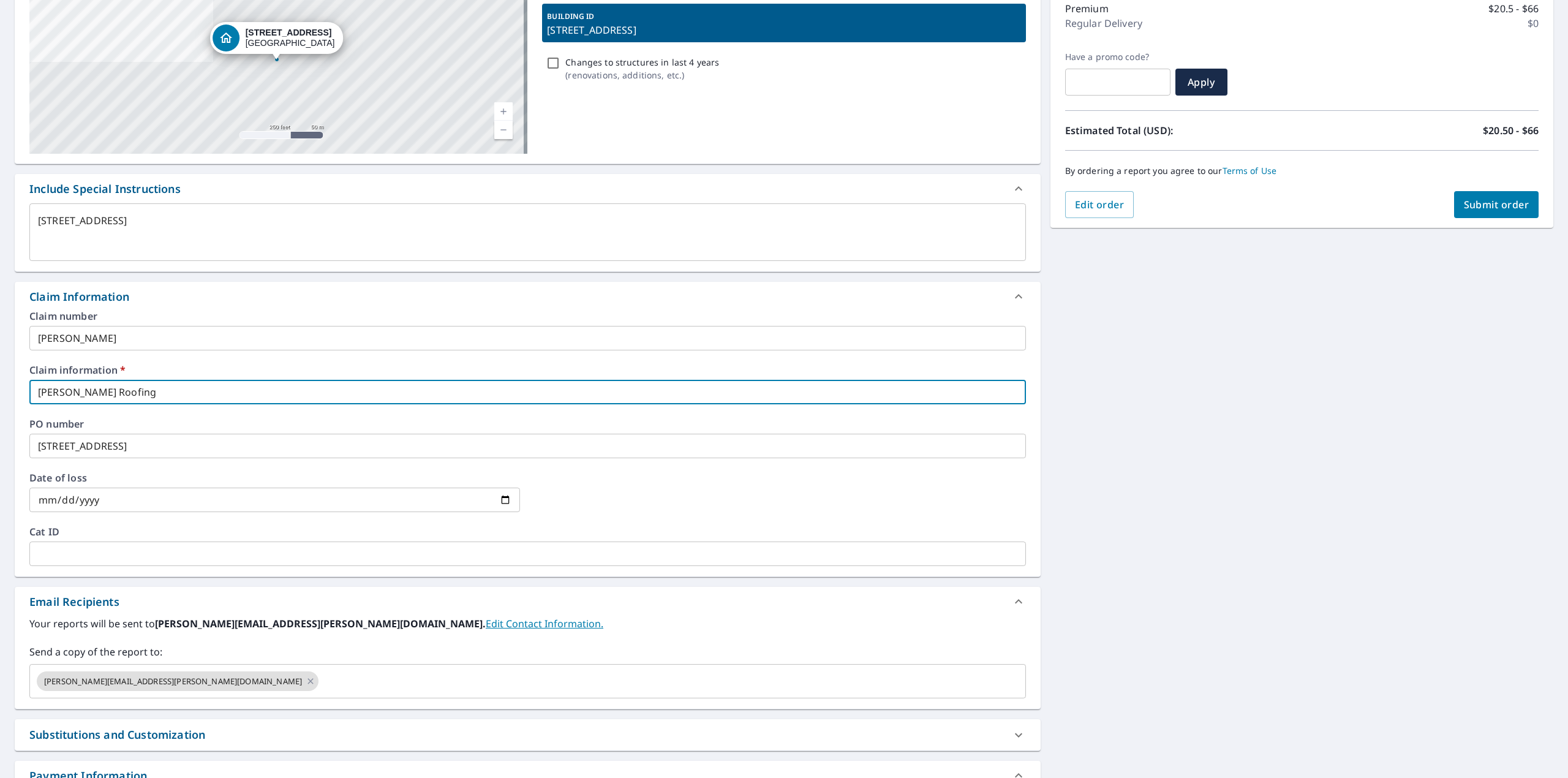
type textarea "x"
type input "[PERSON_NAME] Roofin"
checkbox input "true"
type textarea "x"
type input "[PERSON_NAME] Roofi"
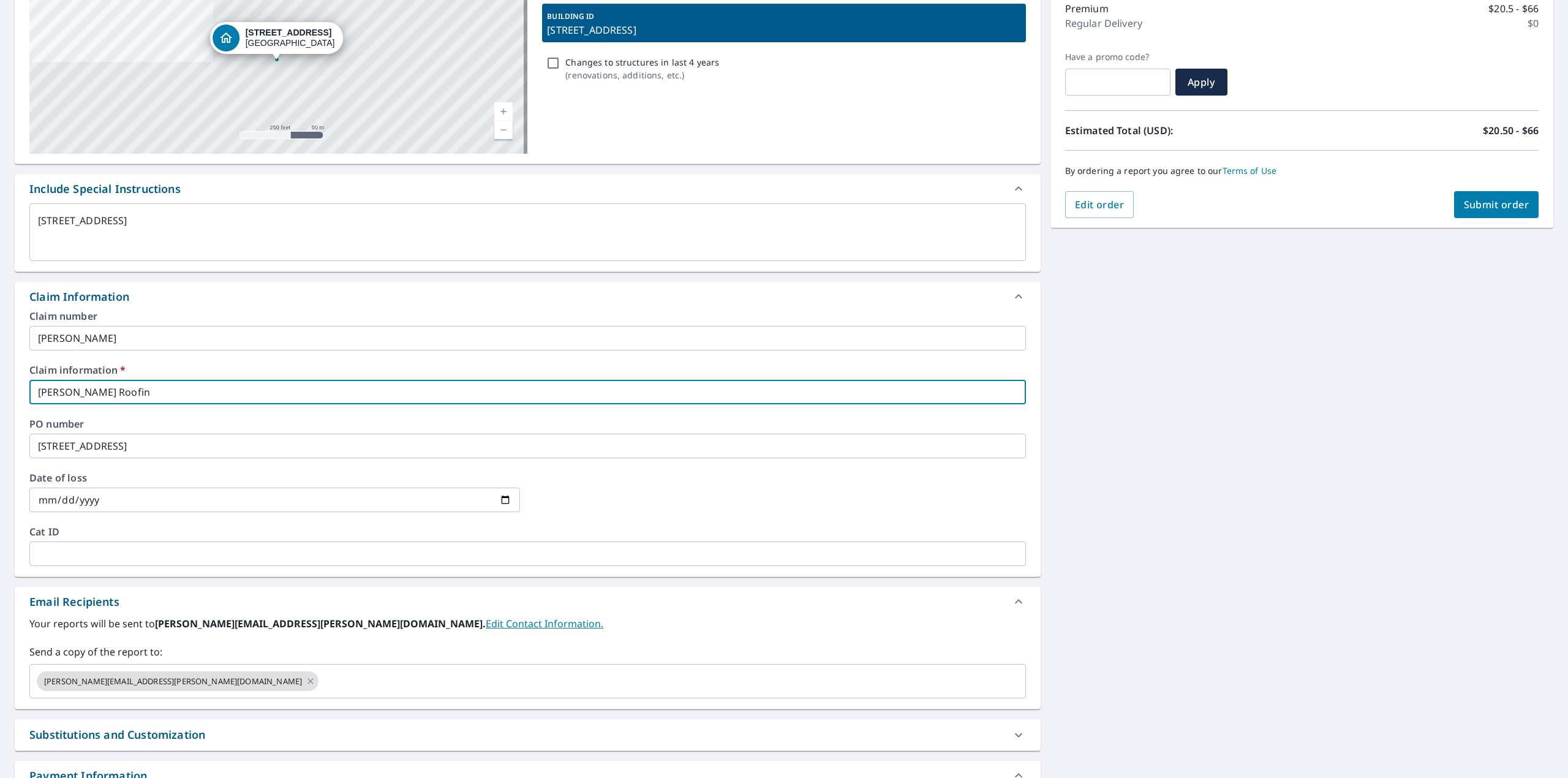
checkbox input "true"
type textarea "x"
type input "[PERSON_NAME] Roof"
checkbox input "true"
type textarea "x"
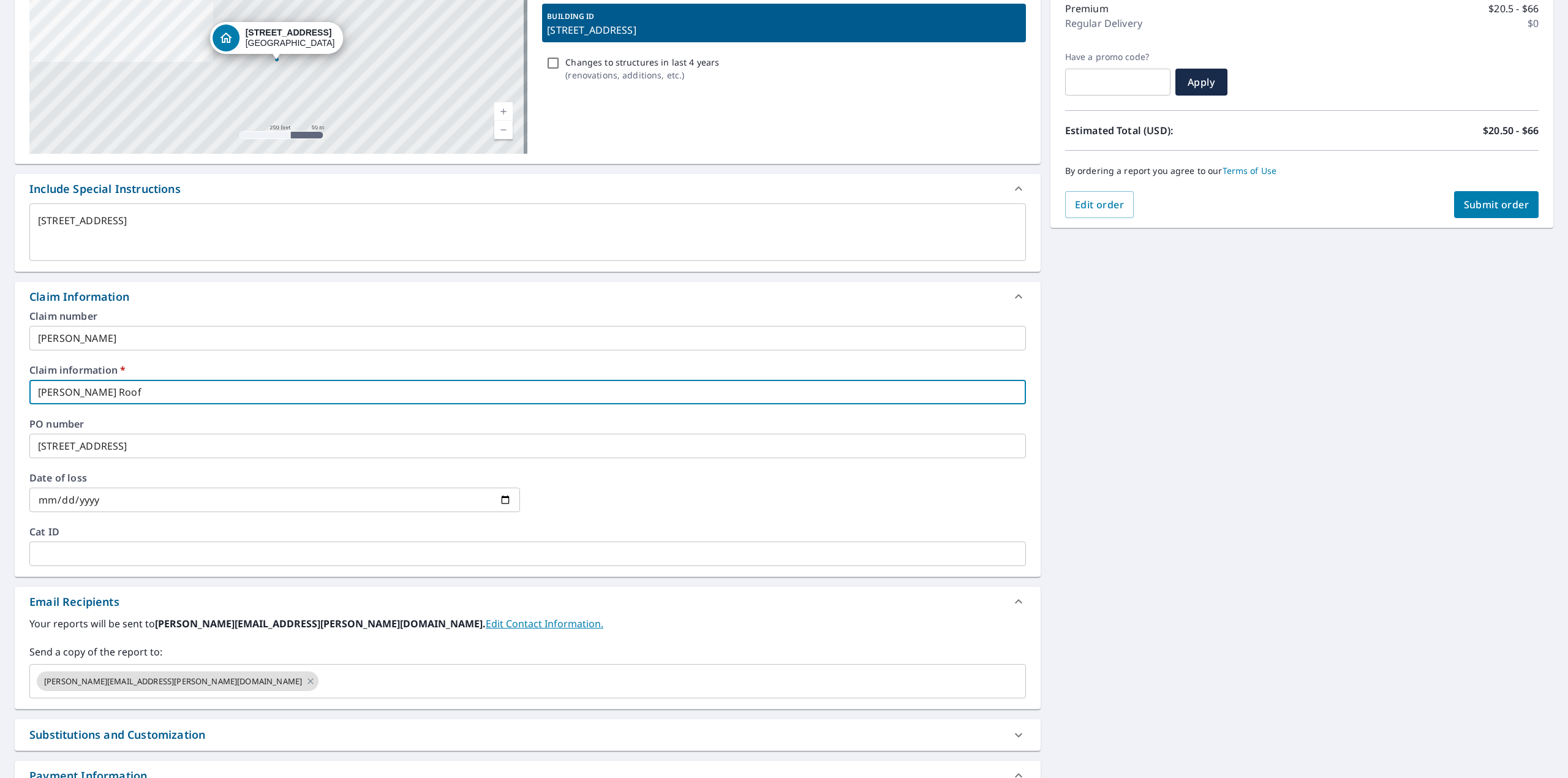
type input "[PERSON_NAME] Roo"
checkbox input "true"
type textarea "x"
type input "[PERSON_NAME]"
checkbox input "true"
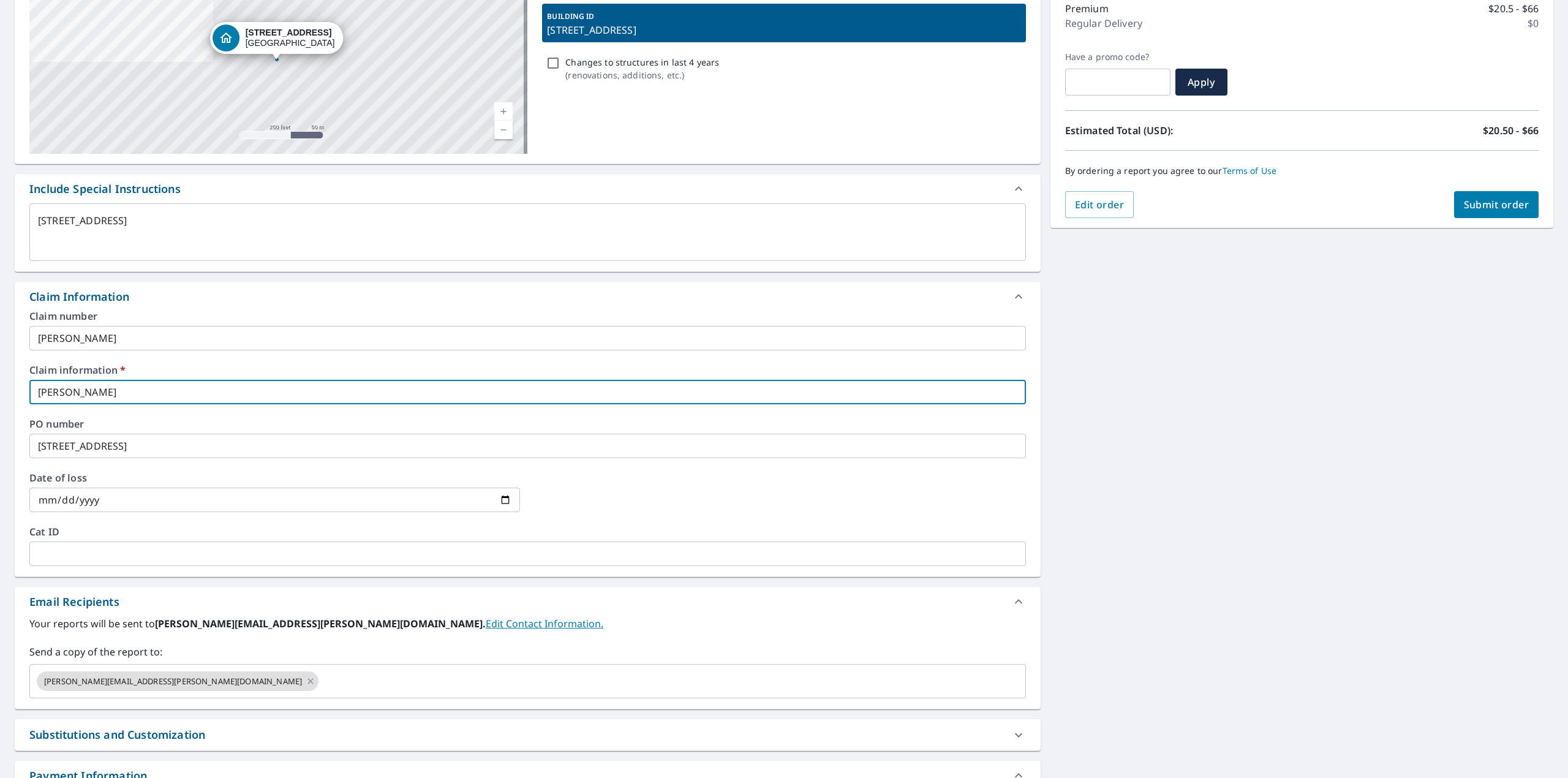
type textarea "x"
type input "[PERSON_NAME] R"
checkbox input "true"
type textarea "x"
type input "[PERSON_NAME]"
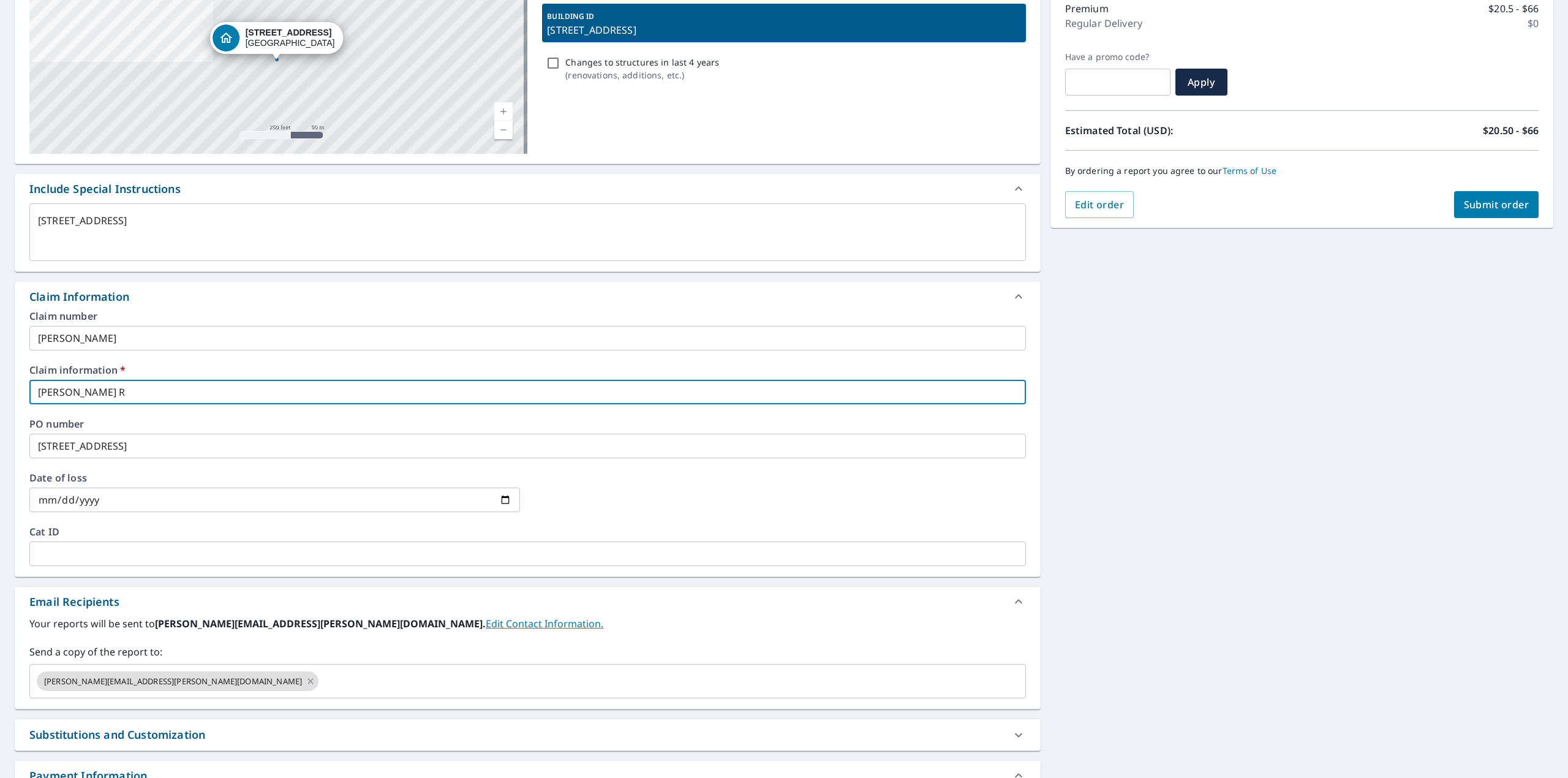
checkbox input "true"
type textarea "x"
type input "[PERSON_NAME]"
checkbox input "true"
type textarea "x"
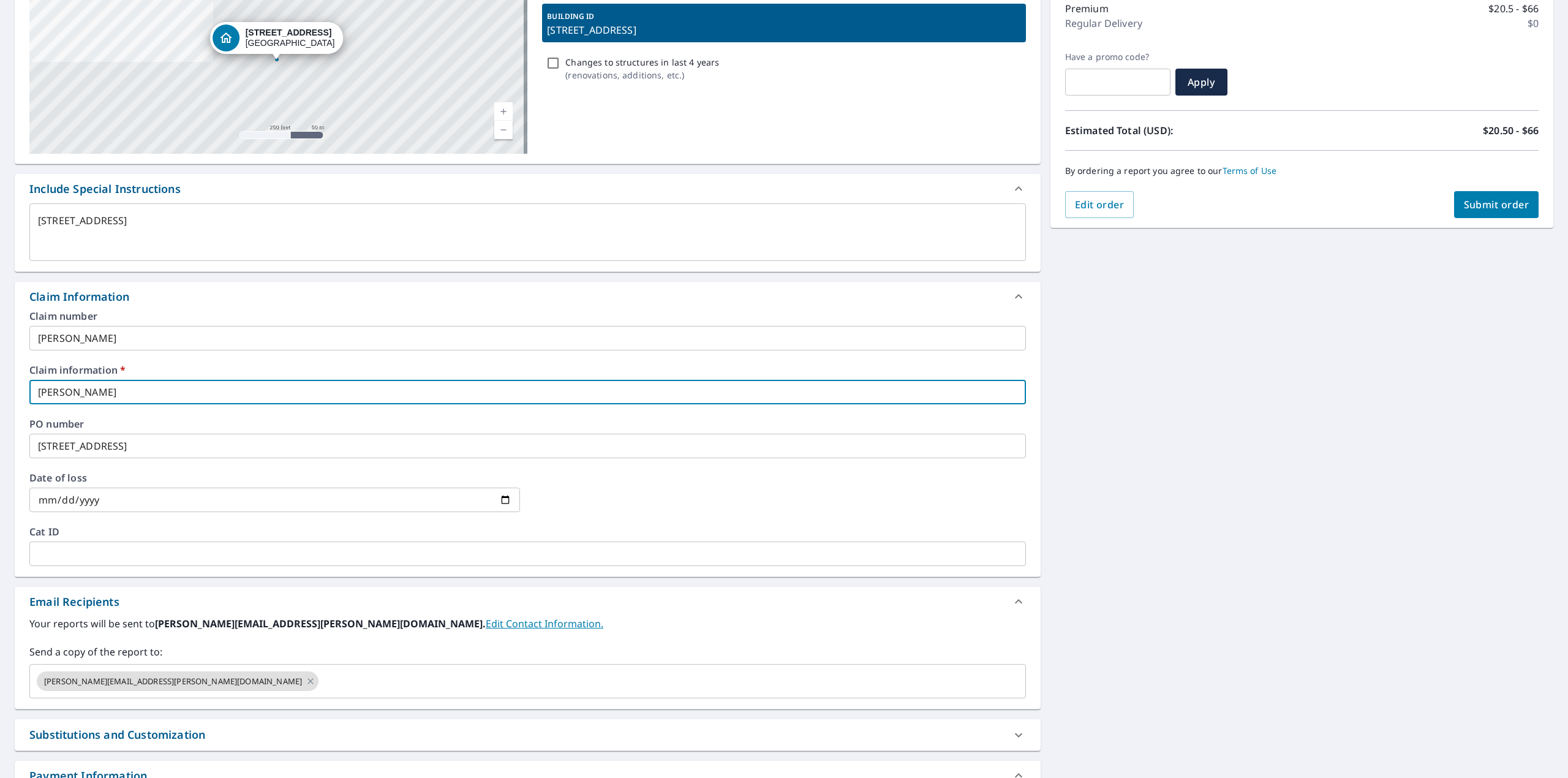
type input "Senge"
checkbox input "true"
type textarea "x"
type input "Seng"
checkbox input "true"
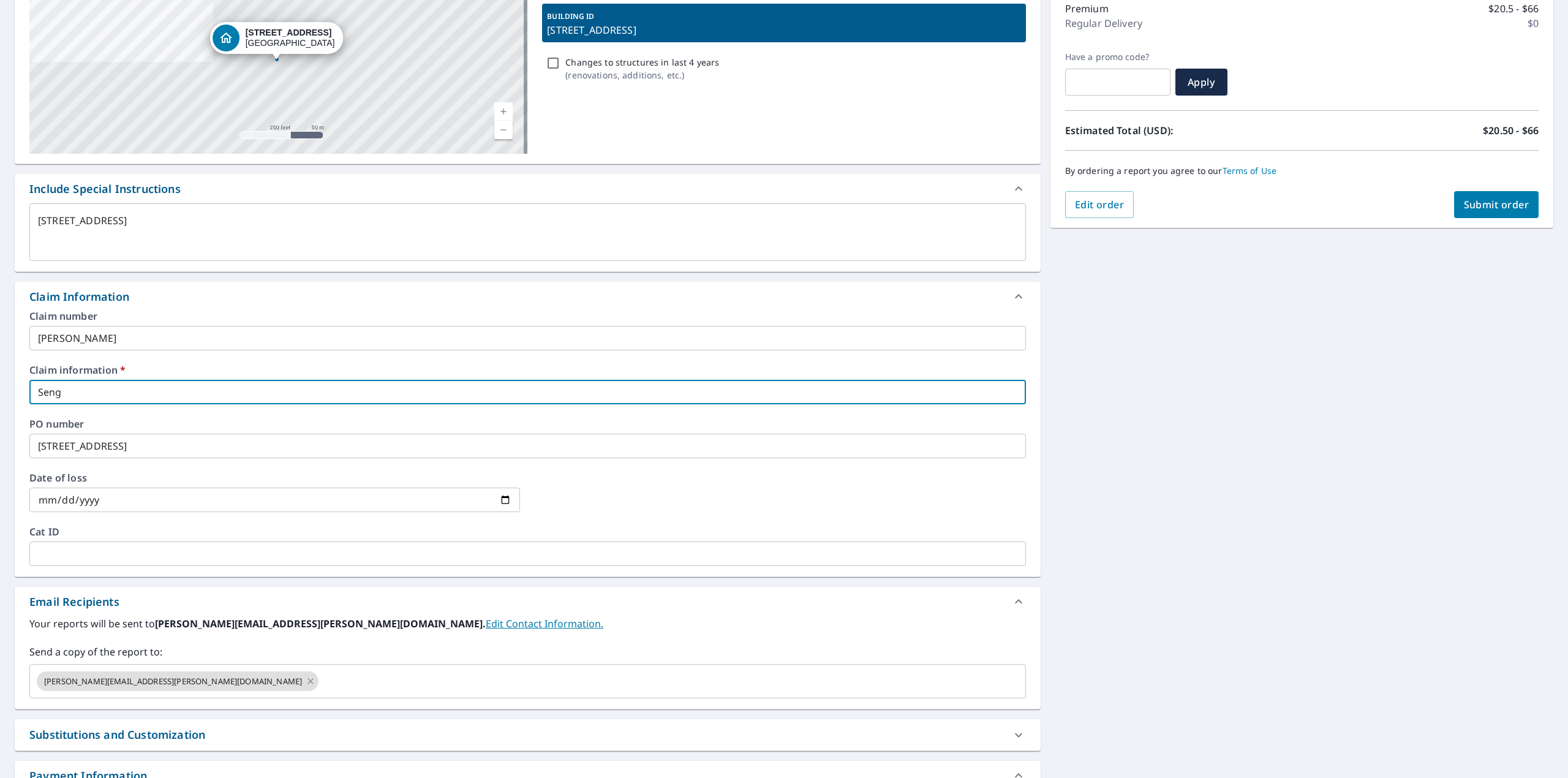
type textarea "x"
type input "Sen"
checkbox input "true"
type textarea "x"
type input "Se"
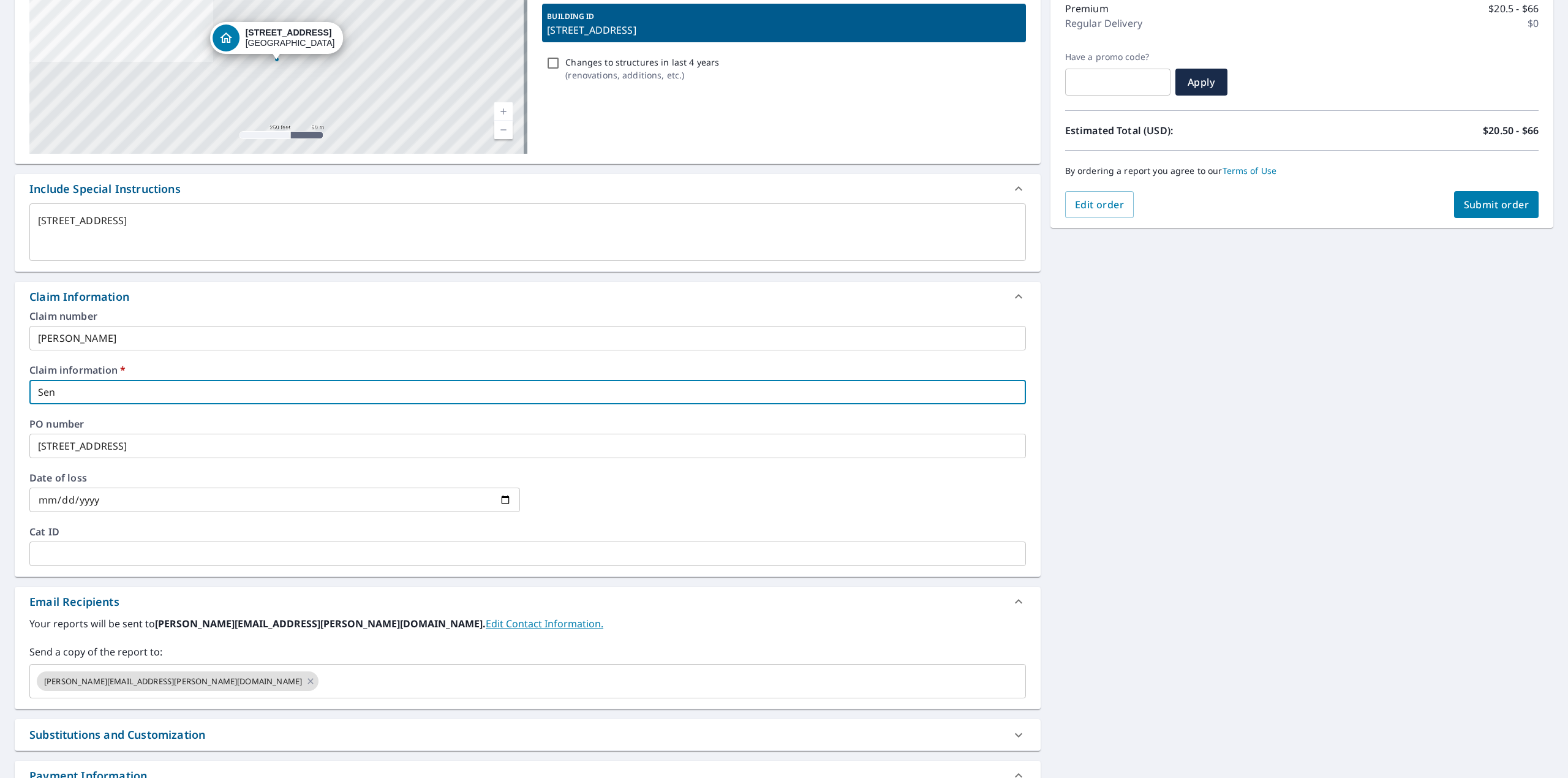
checkbox input "true"
type input "S"
type textarea "x"
checkbox input "true"
type textarea "x"
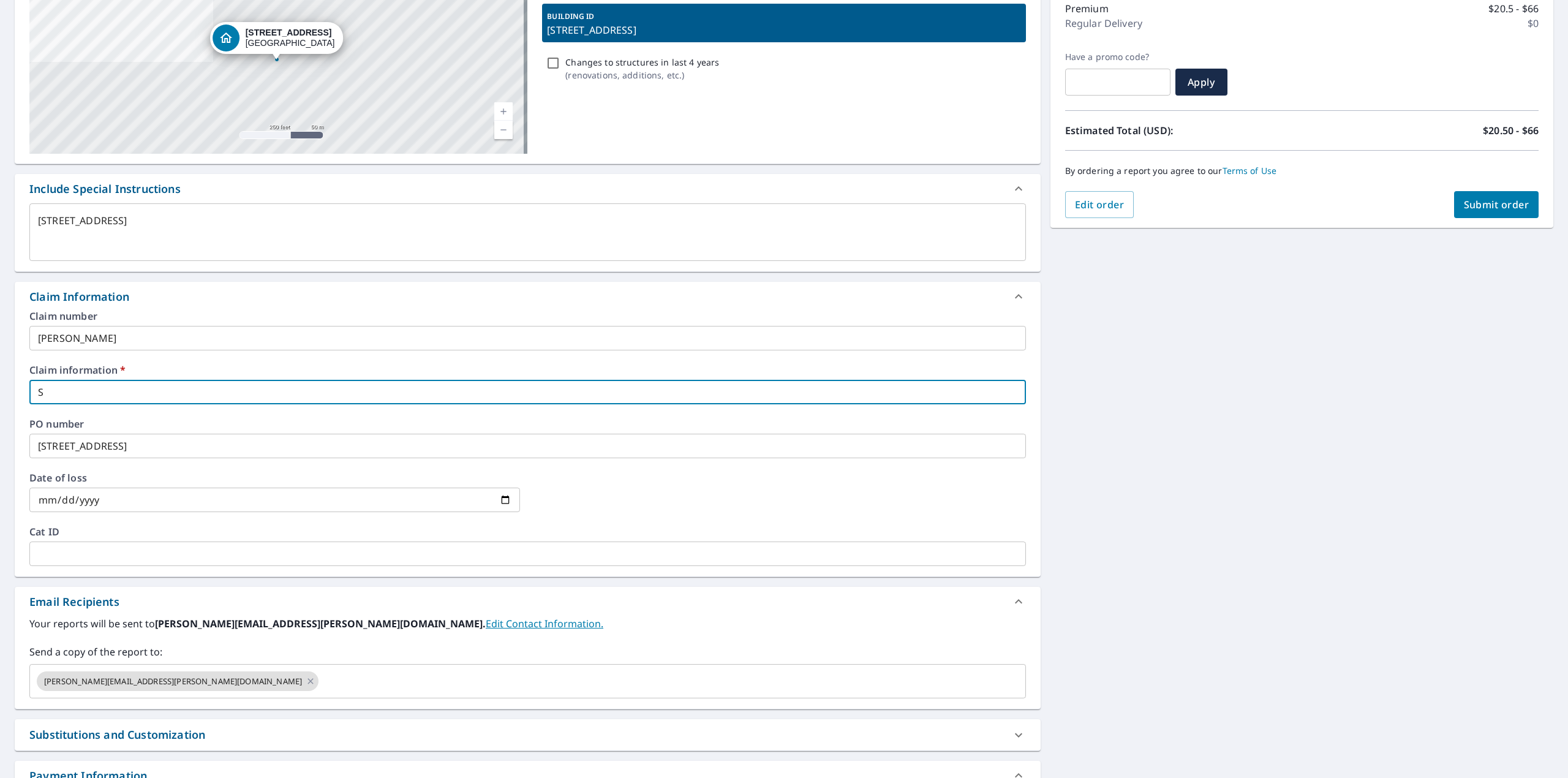
checkbox input "true"
type textarea "x"
type input "C"
checkbox input "true"
type input "[PERSON_NAME]"
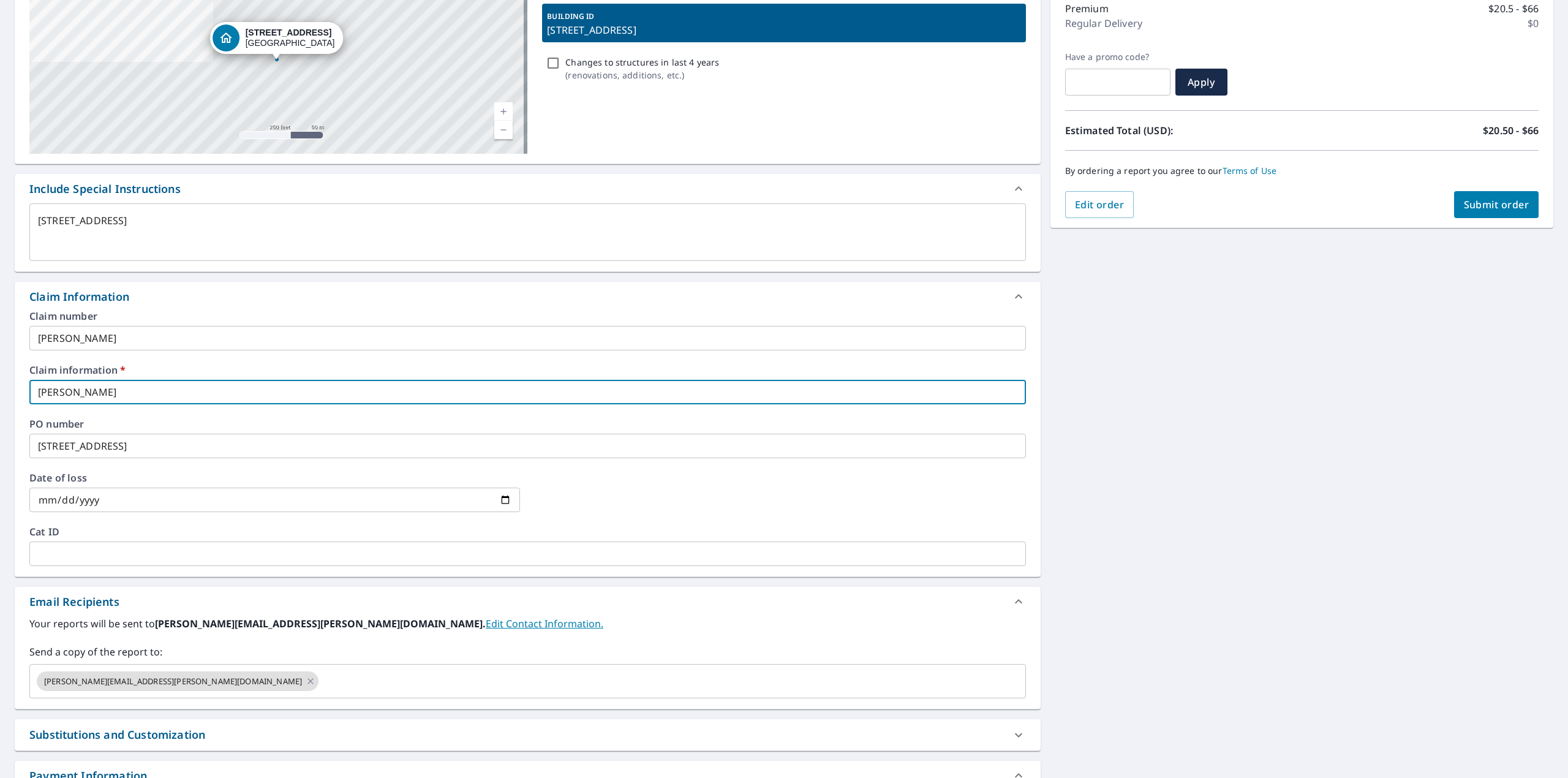
type textarea "x"
checkbox input "true"
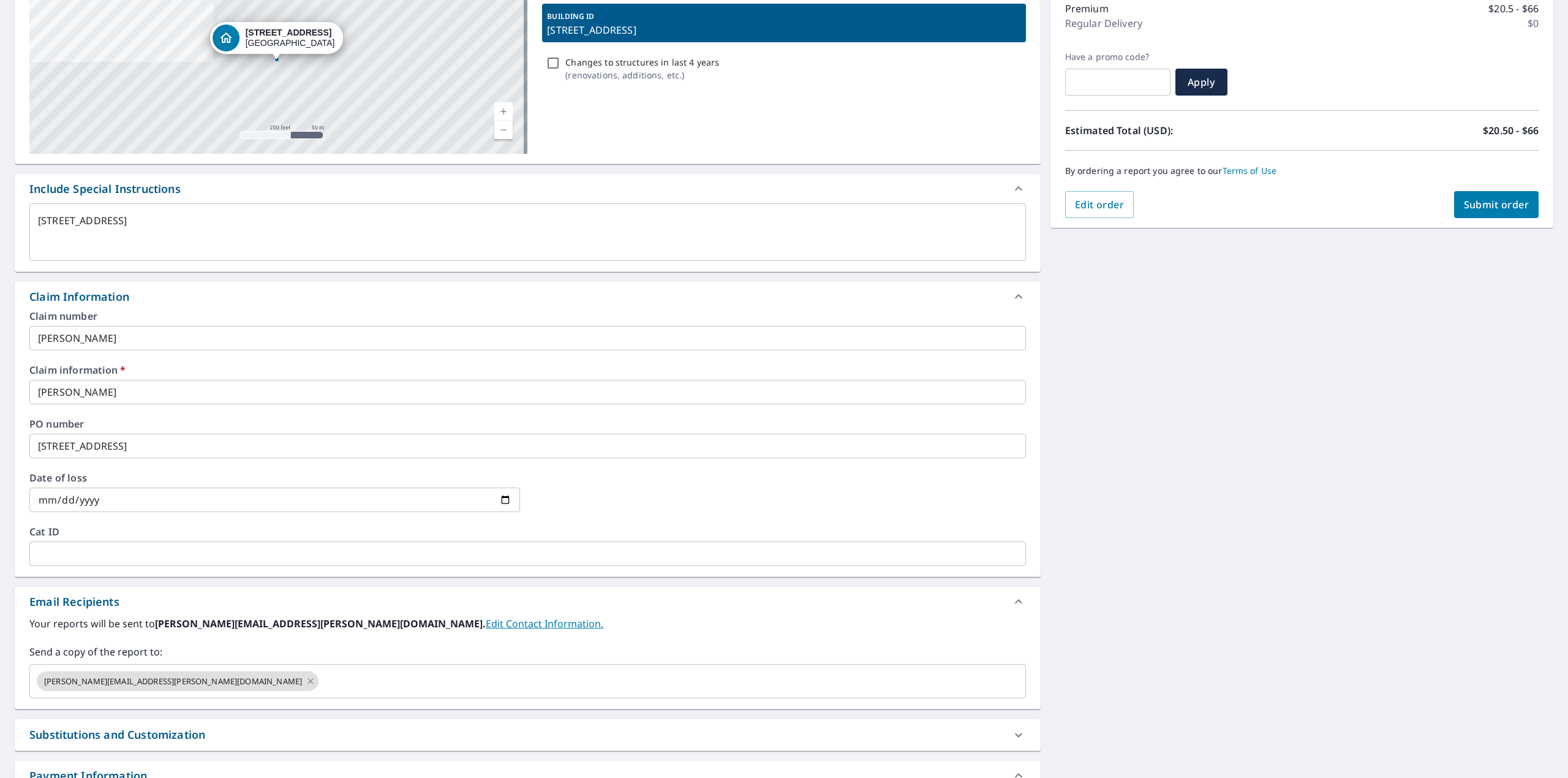
click at [1170, 396] on div "[STREET_ADDRESS] Aerial Road A standard road map Aerial A detailed look from ab…" at bounding box center [784, 399] width 1568 height 898
click at [1479, 202] on span "Submit order" at bounding box center [1496, 204] width 66 height 14
type textarea "x"
checkbox input "true"
